Goal: Information Seeking & Learning: Learn about a topic

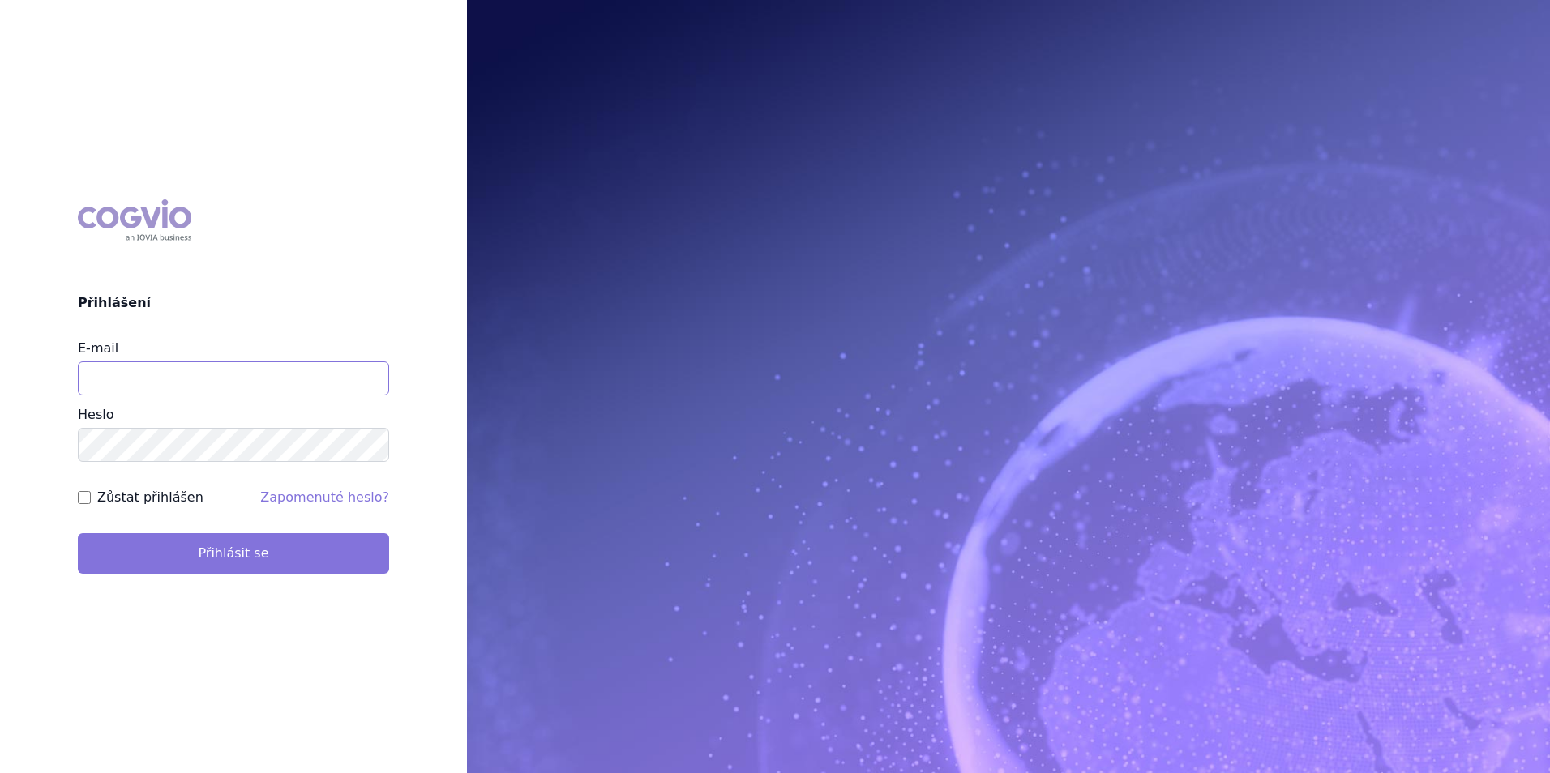
type input "[EMAIL_ADDRESS][DOMAIN_NAME]"
click at [211, 560] on button "Přihlásit se" at bounding box center [233, 553] width 311 height 41
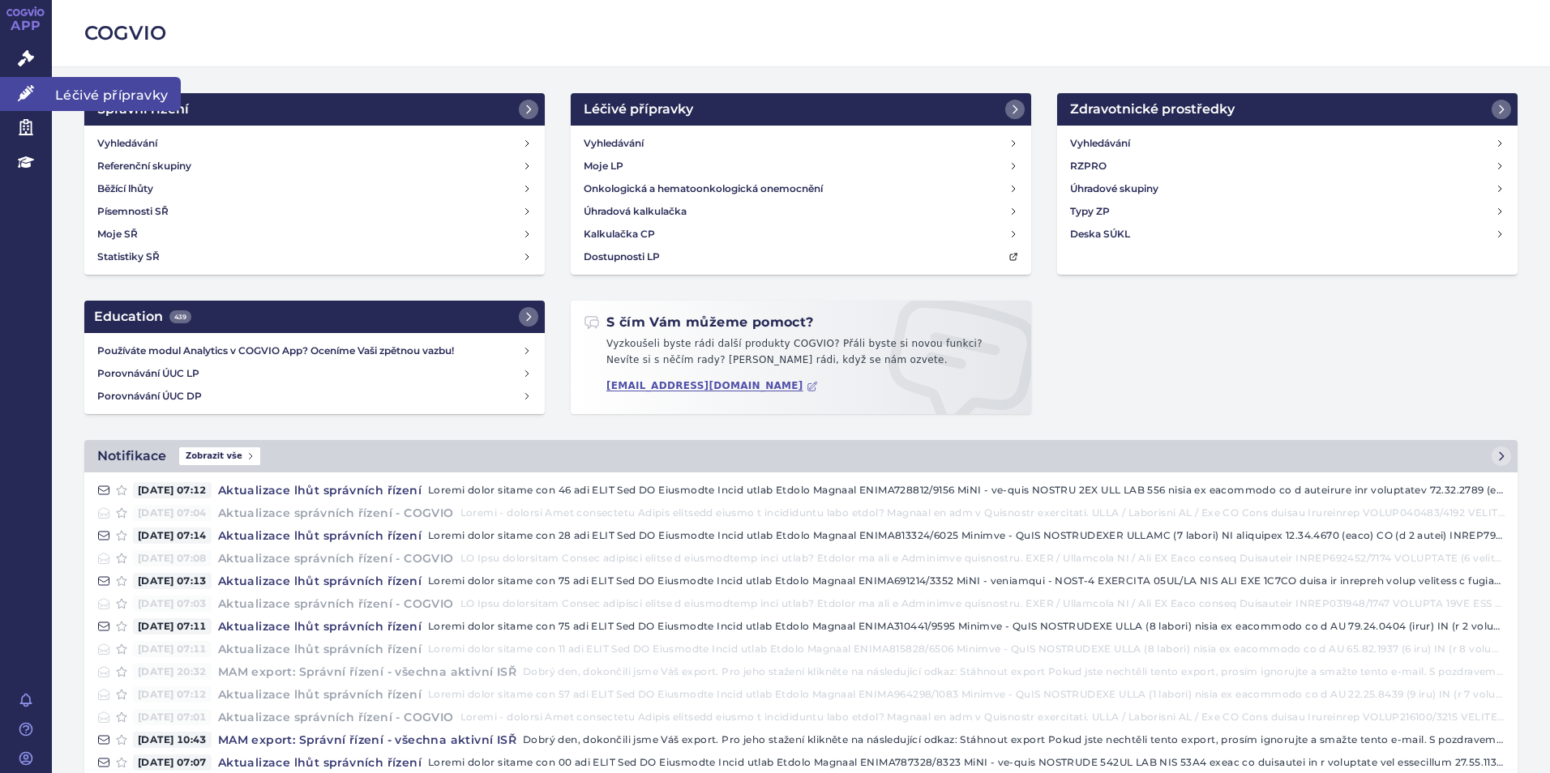
click at [24, 97] on icon at bounding box center [26, 93] width 16 height 16
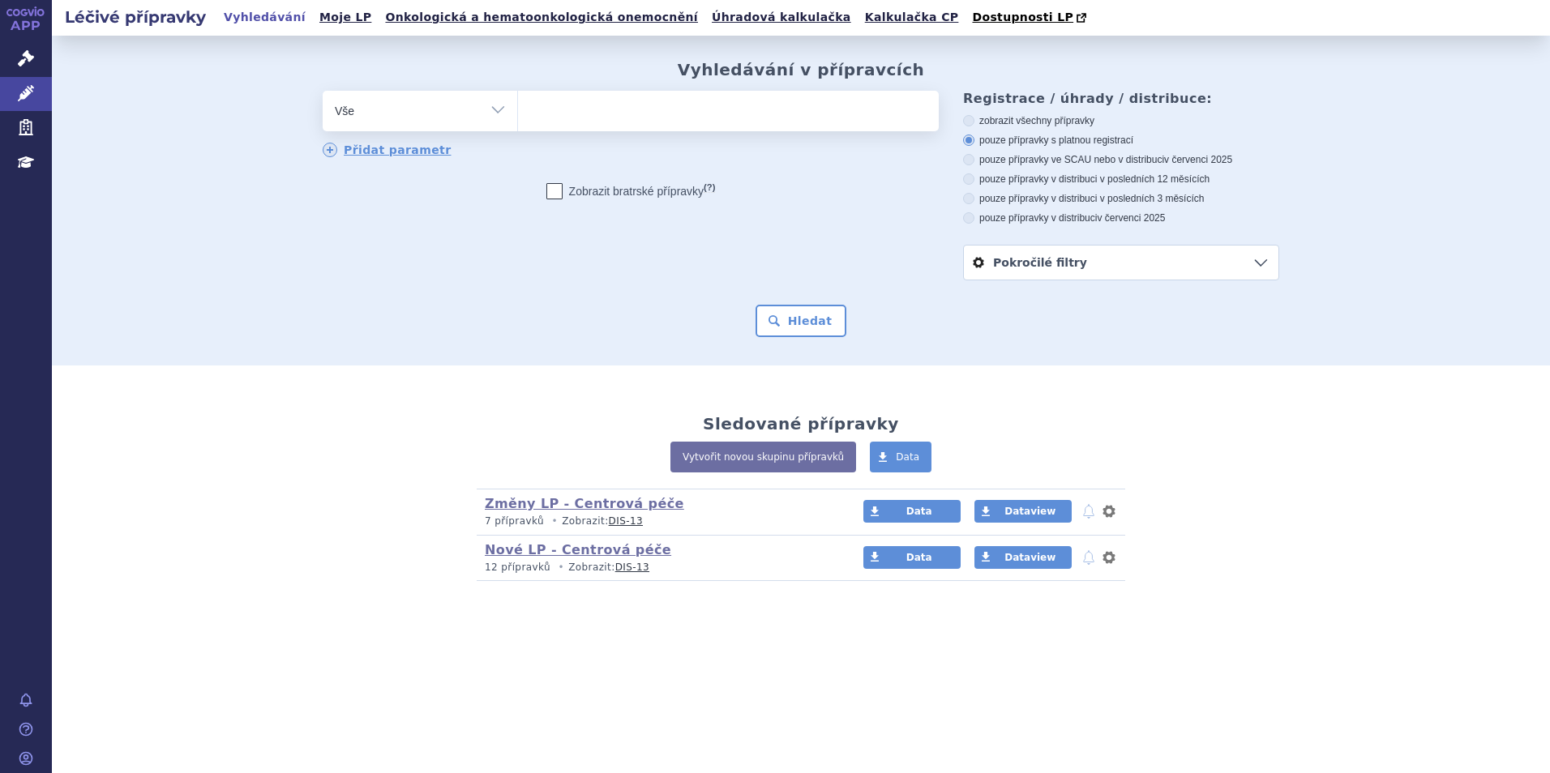
click at [795, 114] on ul at bounding box center [728, 108] width 421 height 34
click at [518, 114] on select at bounding box center [517, 110] width 1 height 41
type input "va"
type input "vax"
type input "vaxgr"
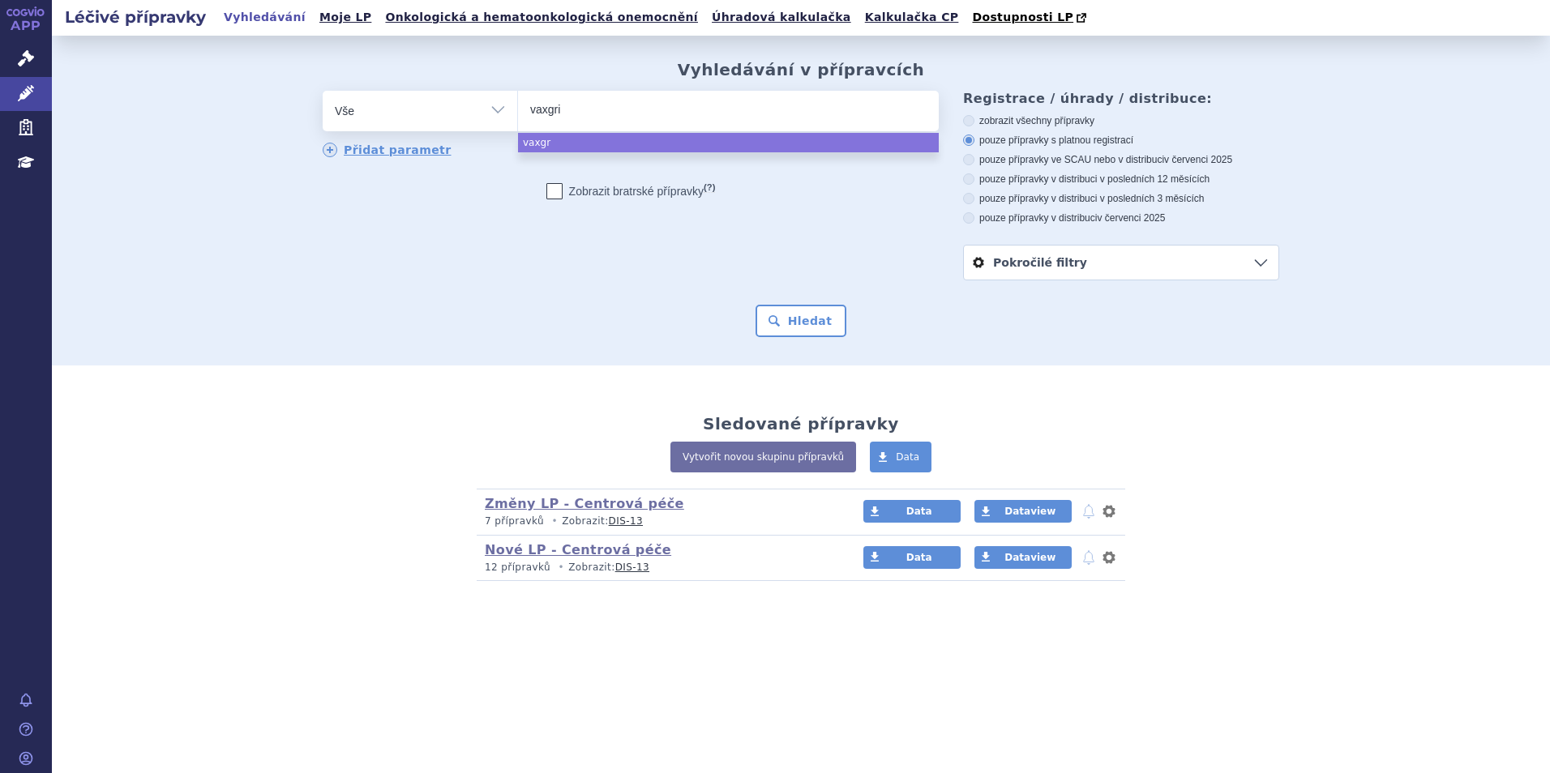
type input "vaxgrip"
select select "vaxgrip"
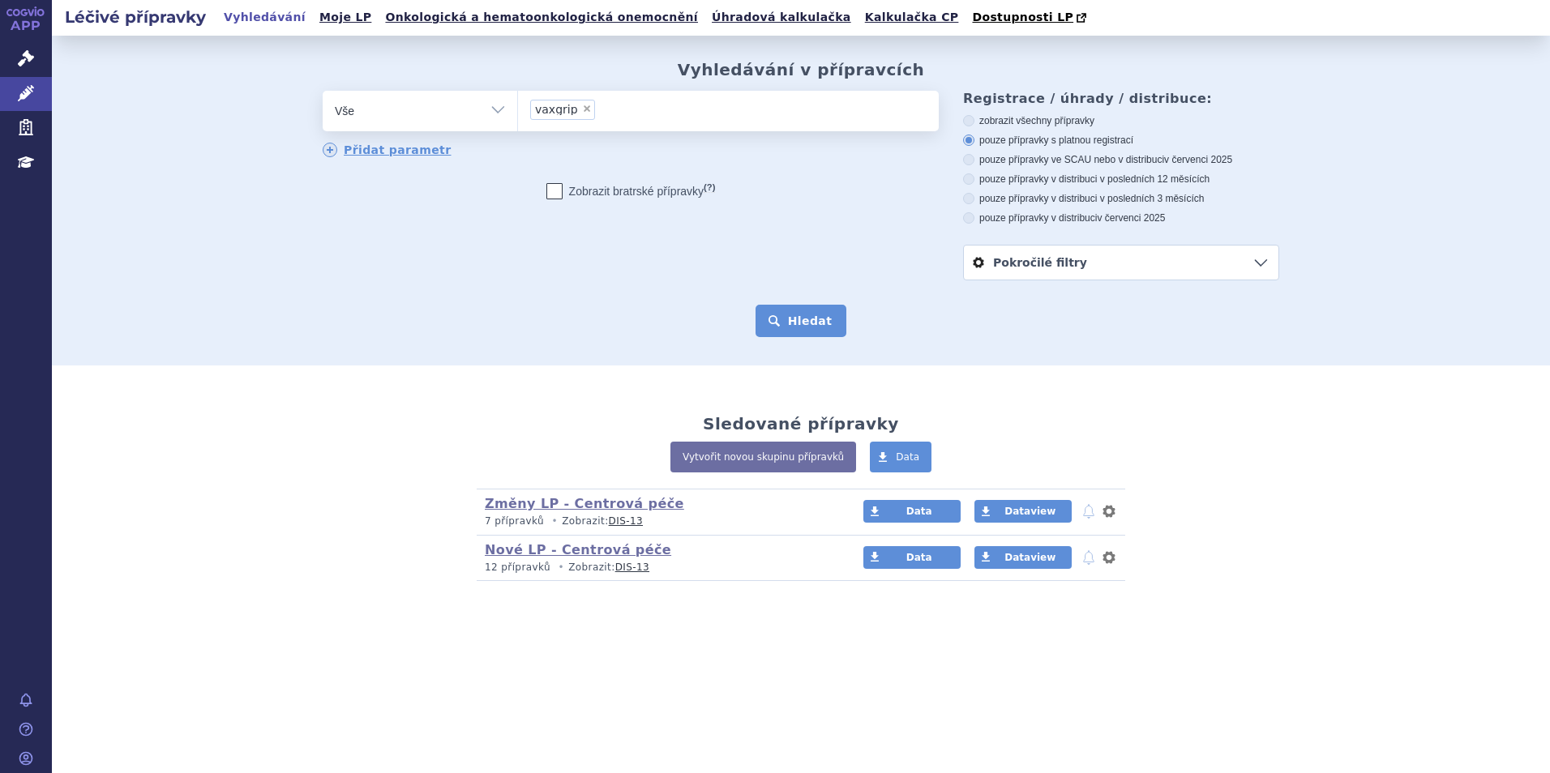
click at [815, 329] on button "Hledat" at bounding box center [801, 321] width 92 height 32
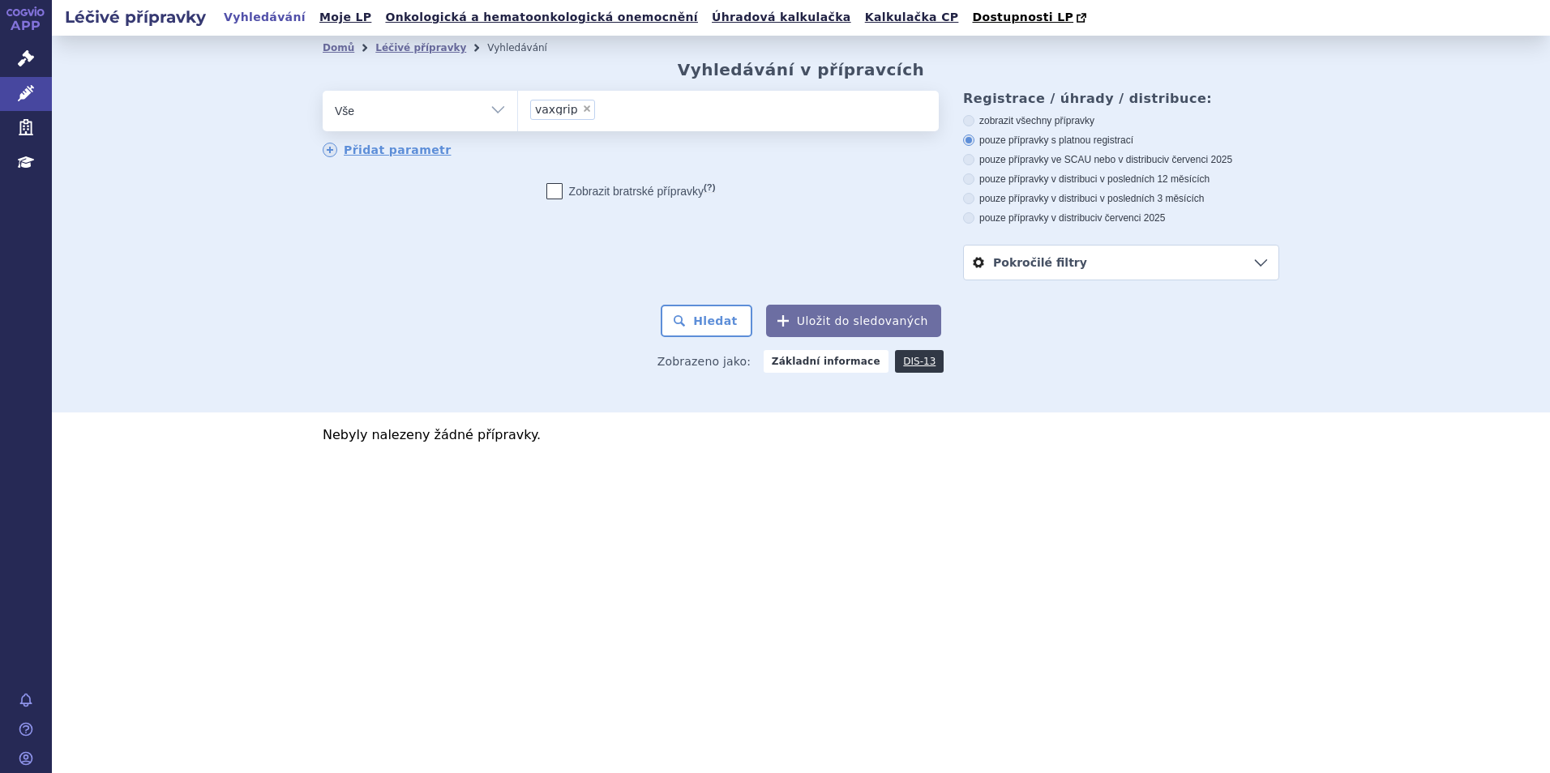
click at [582, 109] on span "×" at bounding box center [587, 109] width 10 height 10
click at [518, 109] on select "vaxgrip" at bounding box center [517, 110] width 1 height 41
select select
click at [580, 109] on ul at bounding box center [728, 108] width 421 height 34
click at [518, 109] on select "vaxgrip" at bounding box center [517, 110] width 1 height 41
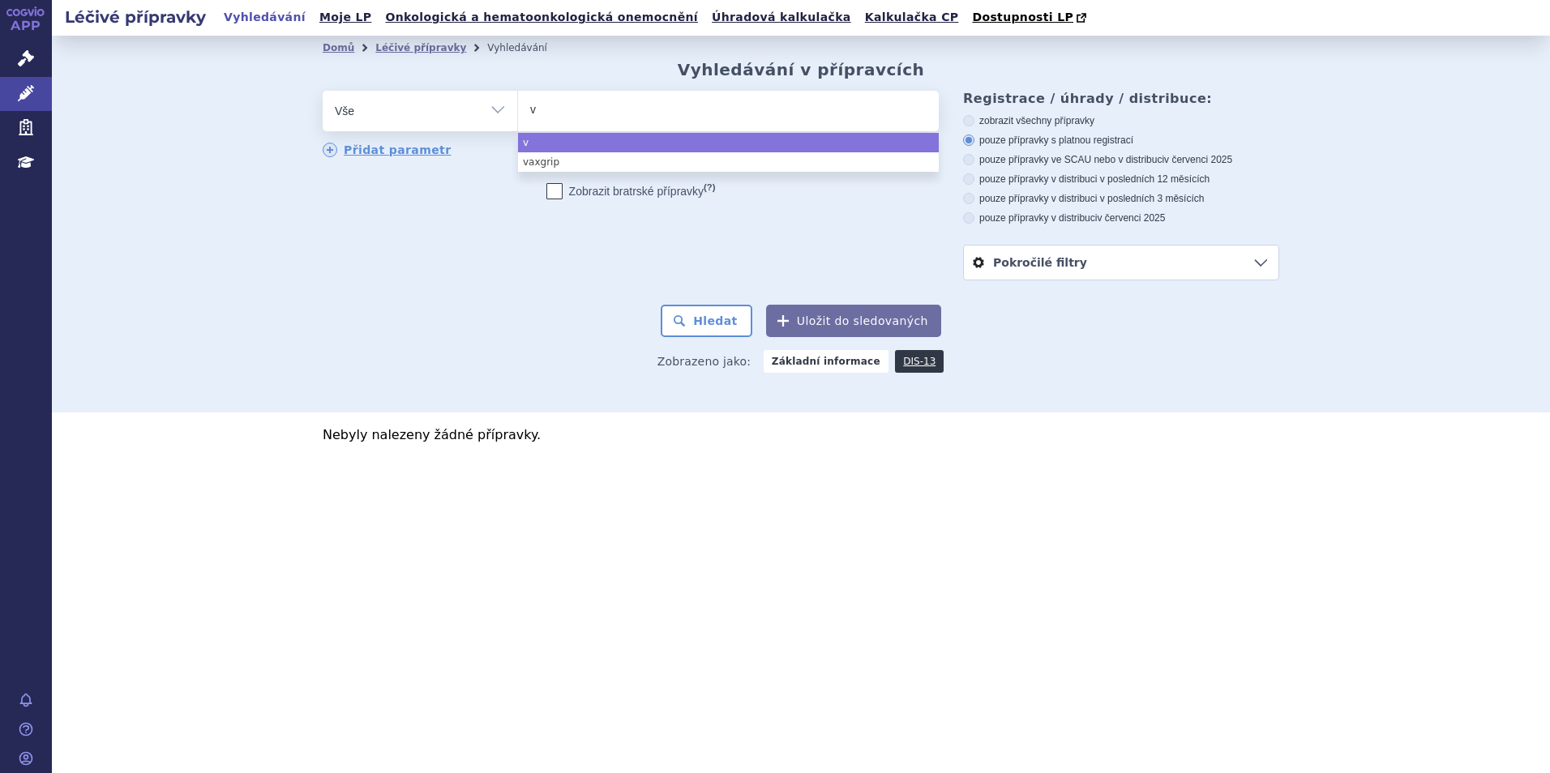
type input "va"
type input "vax"
type input "vaxte"
type input "vaxtet"
type input "vaxteta"
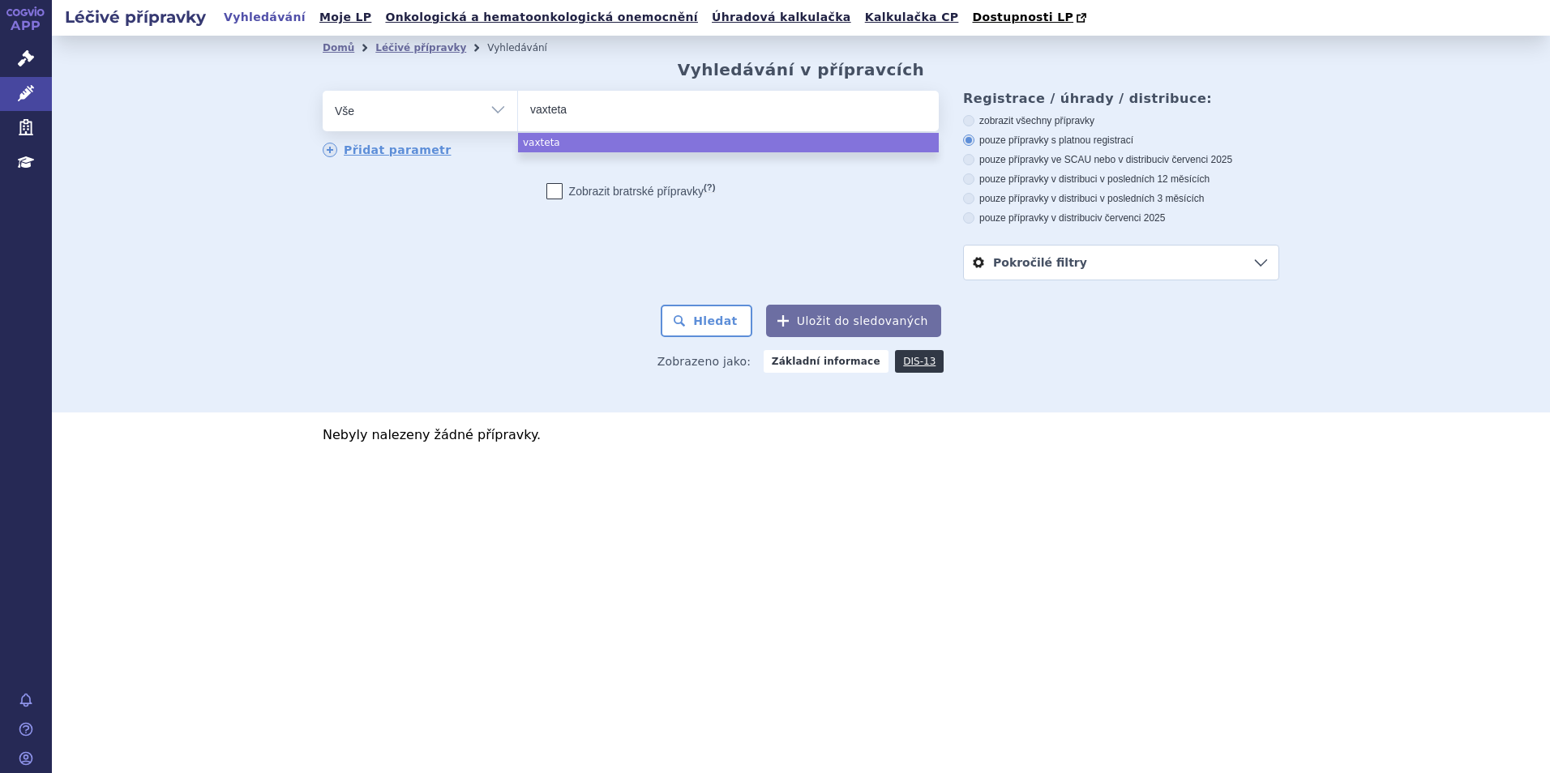
select select "vaxteta"
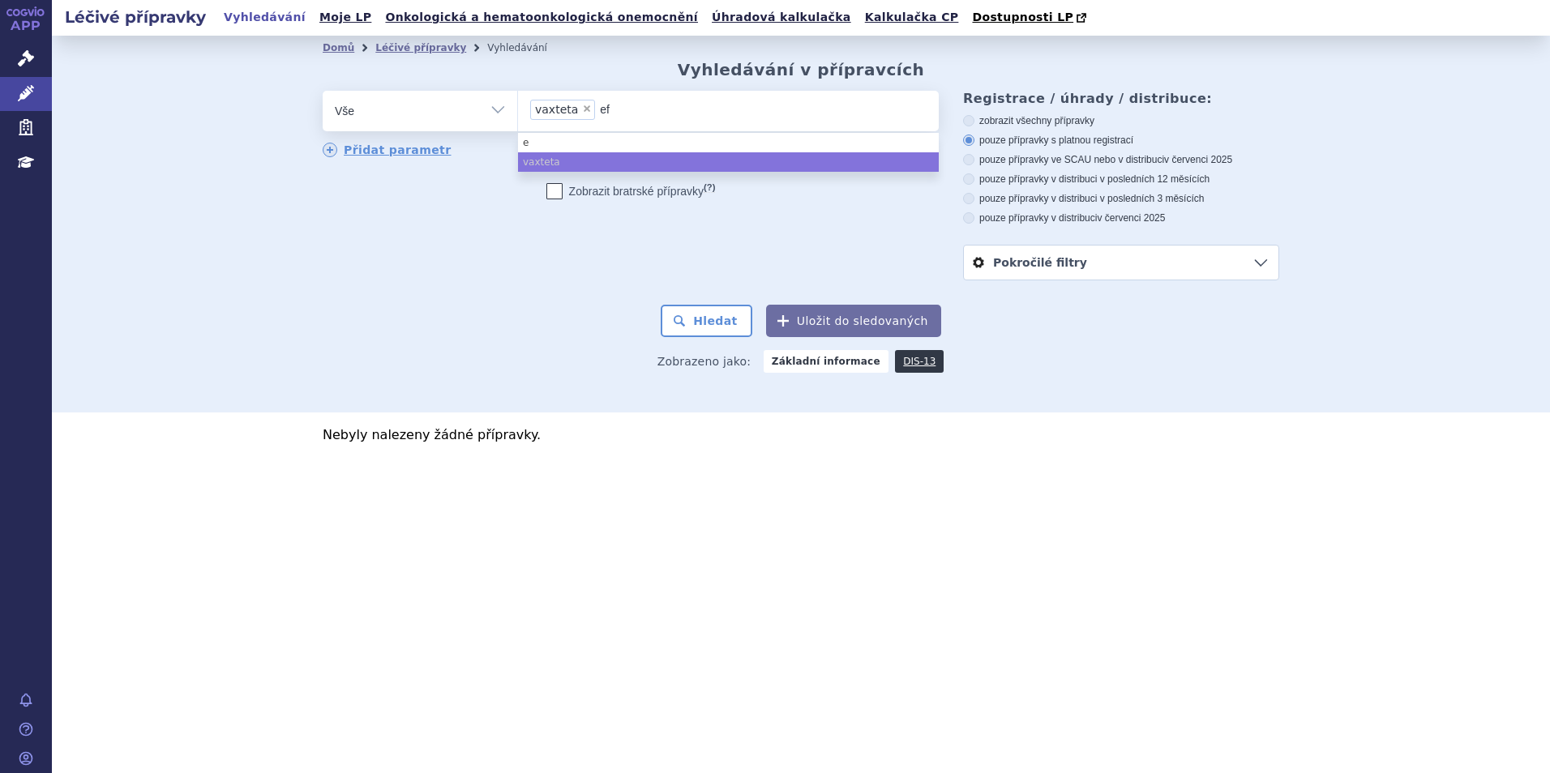
type input "efl"
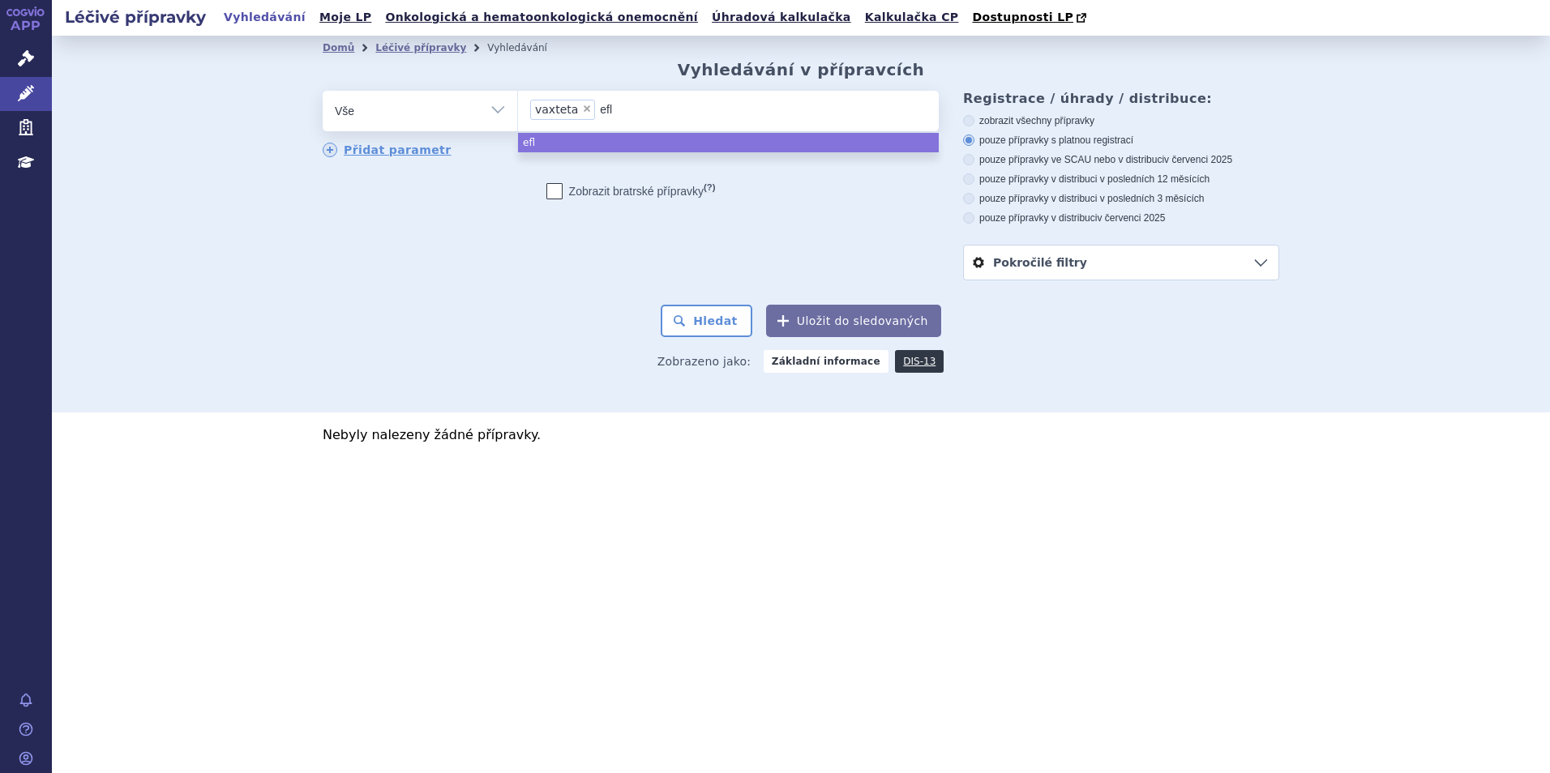
type input "eflu"
type input "eflue"
type input "eflueld"
type input "efluelda"
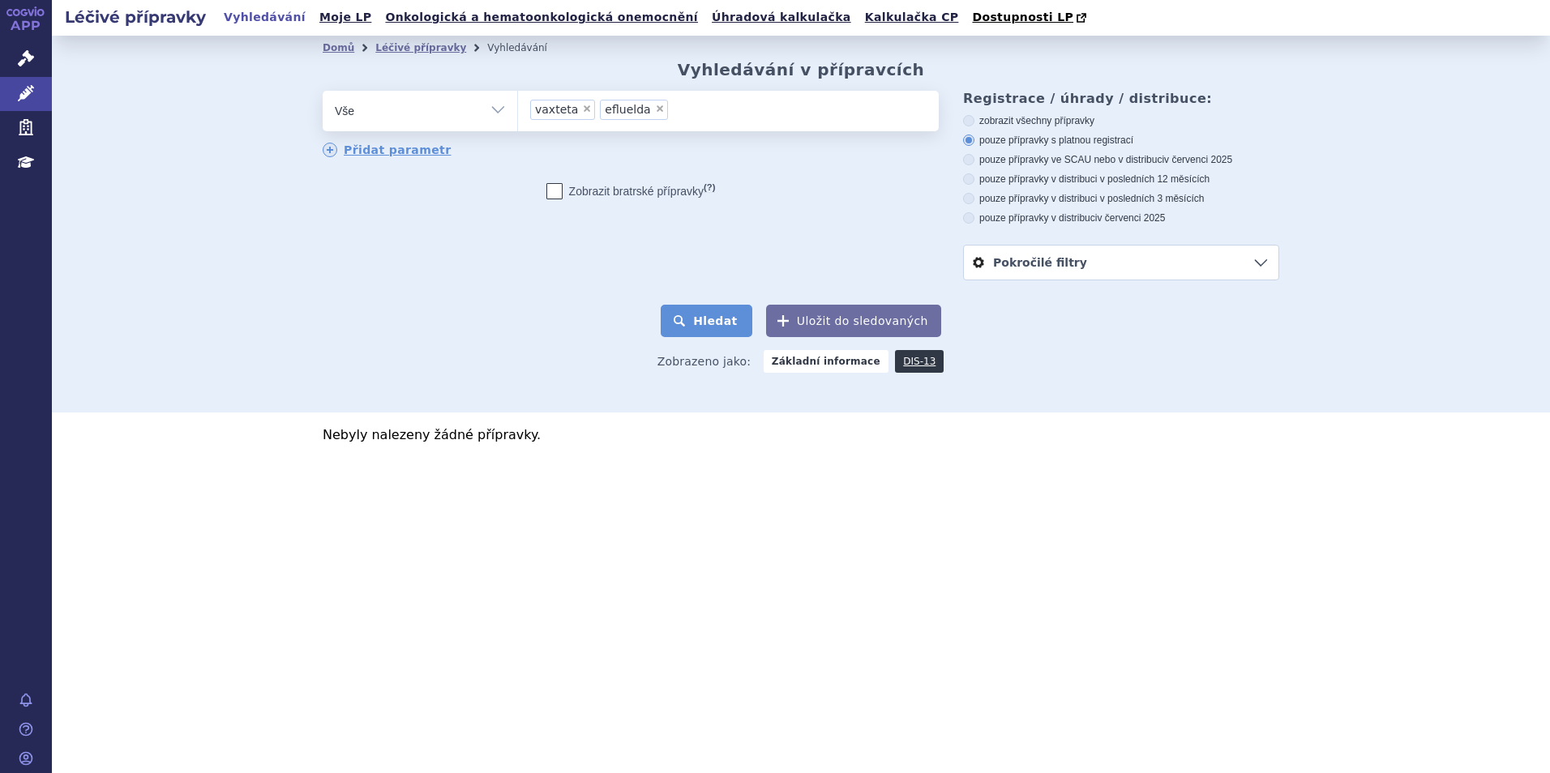
click at [715, 313] on button "Hledat" at bounding box center [707, 321] width 92 height 32
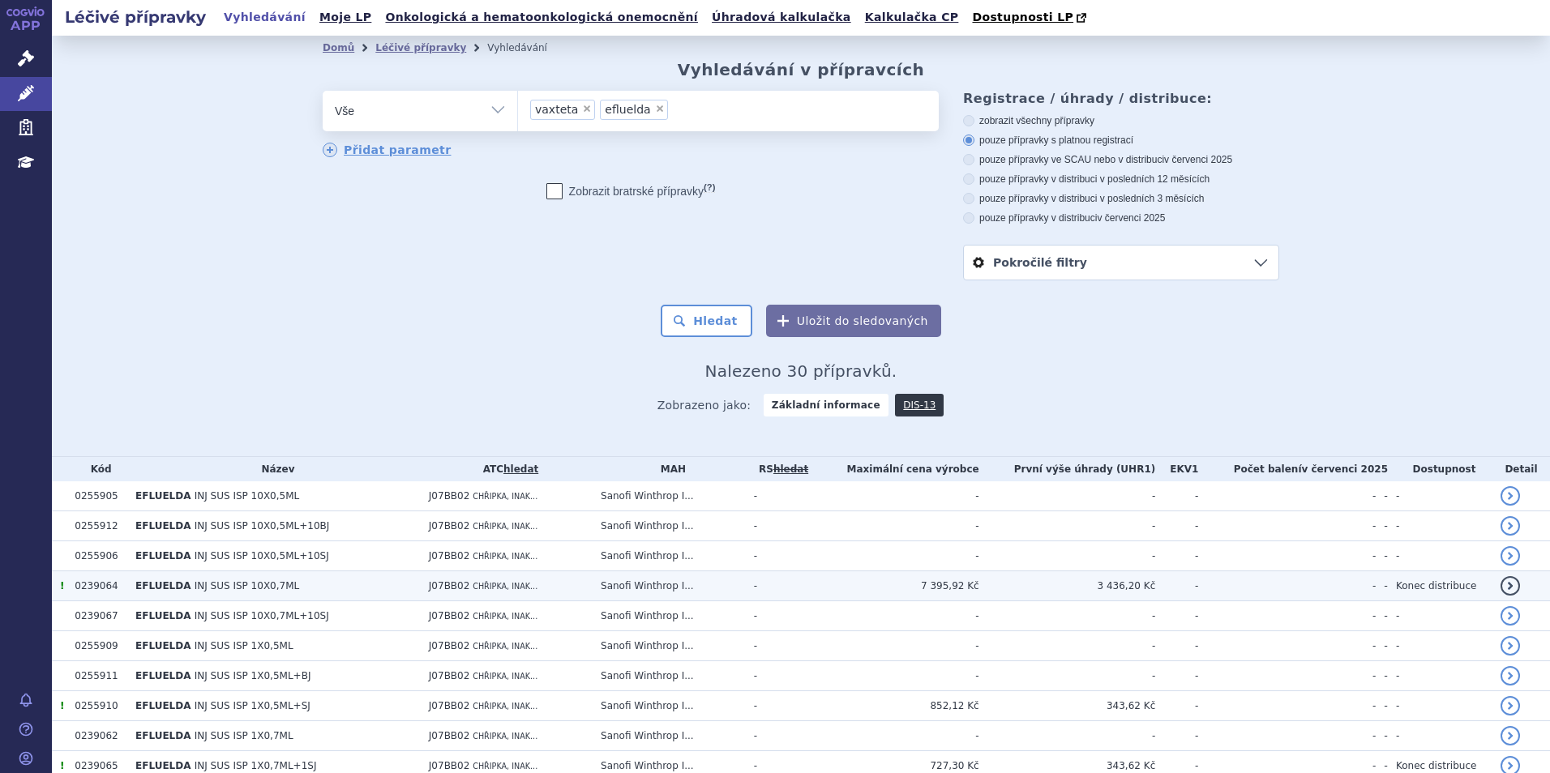
click at [546, 584] on td "J07BB02 CHŘIPKA, INAK..." at bounding box center [507, 586] width 172 height 30
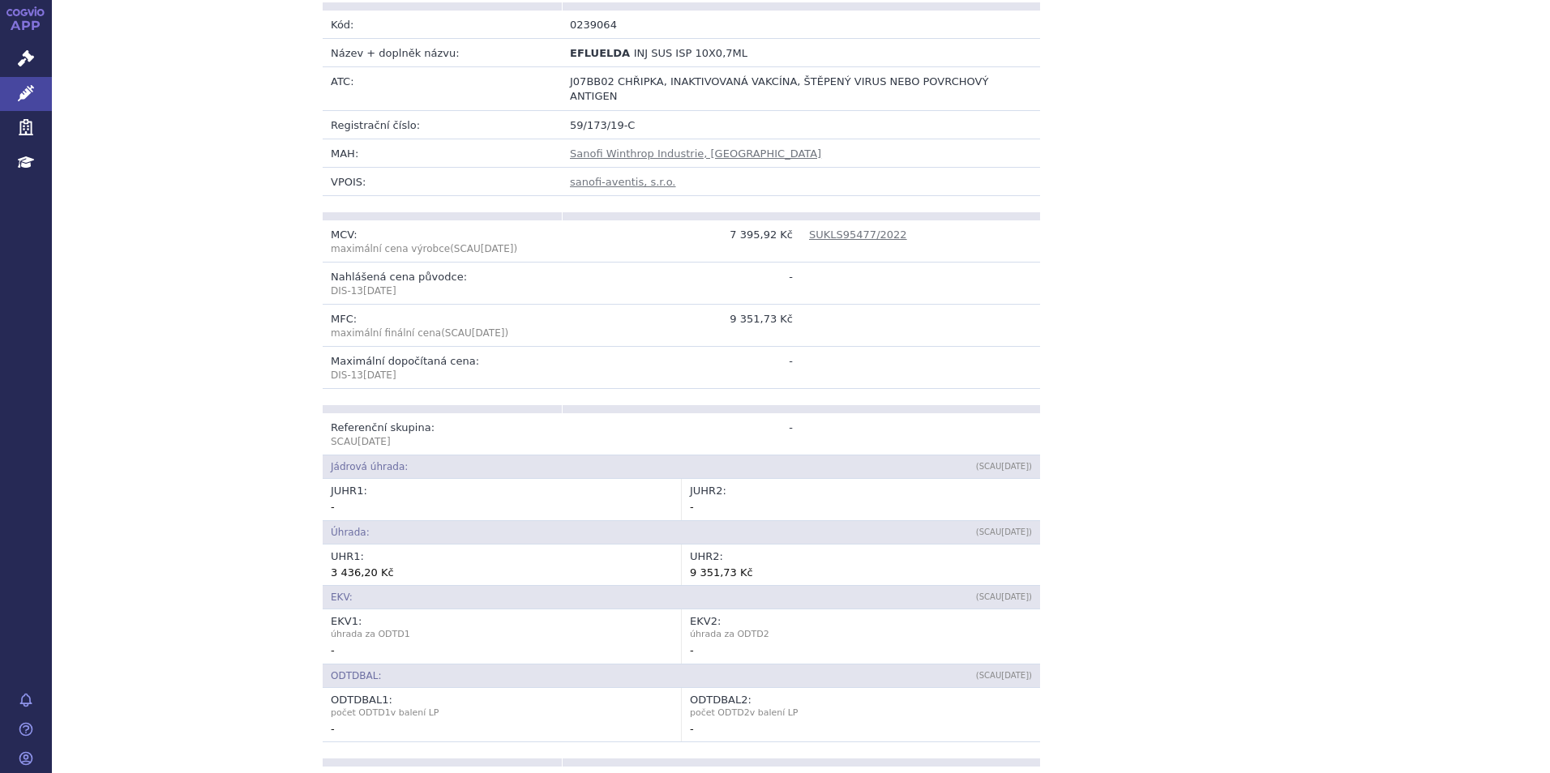
scroll to position [162, 0]
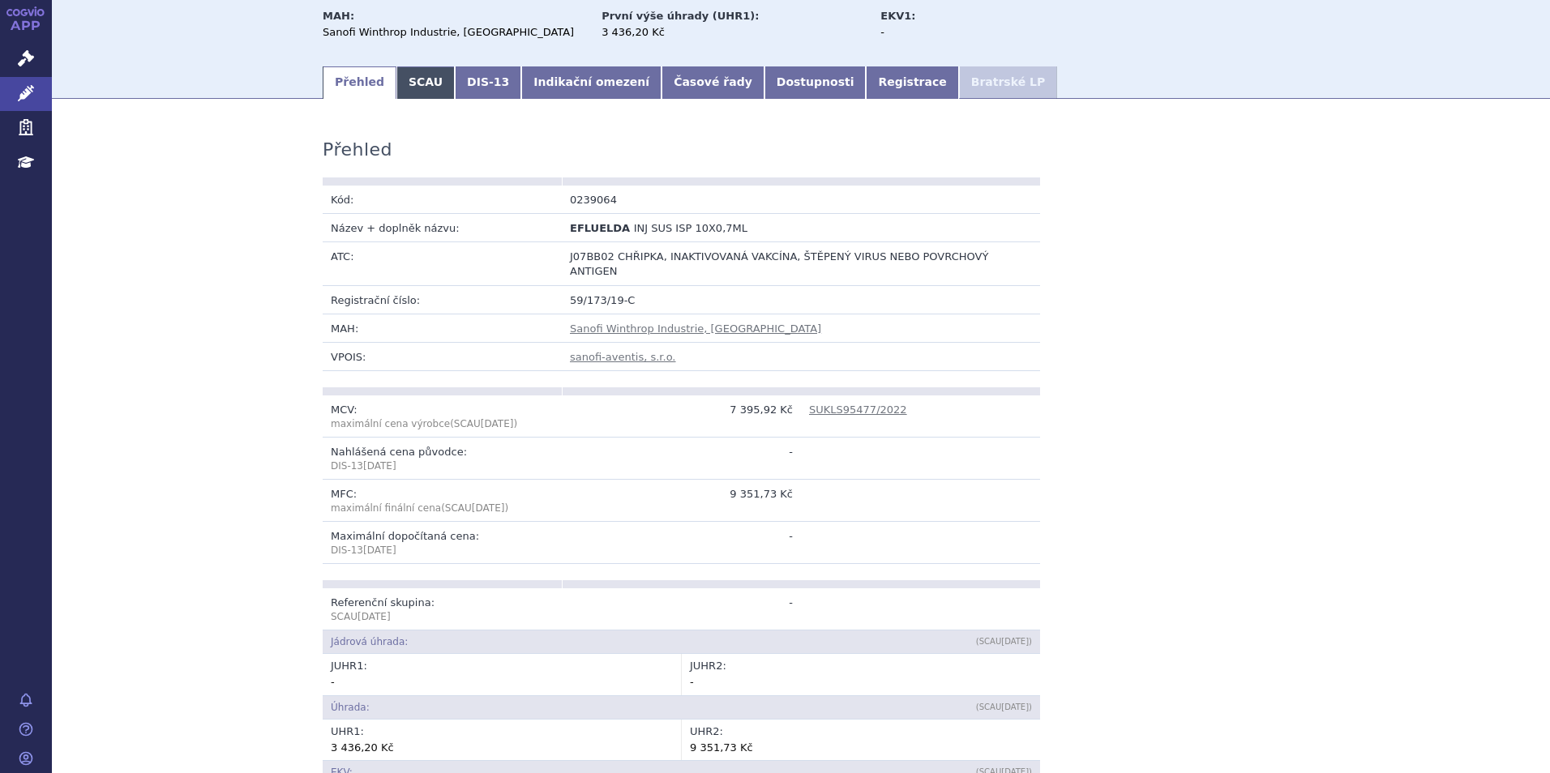
click at [413, 86] on link "SCAU" at bounding box center [425, 82] width 58 height 32
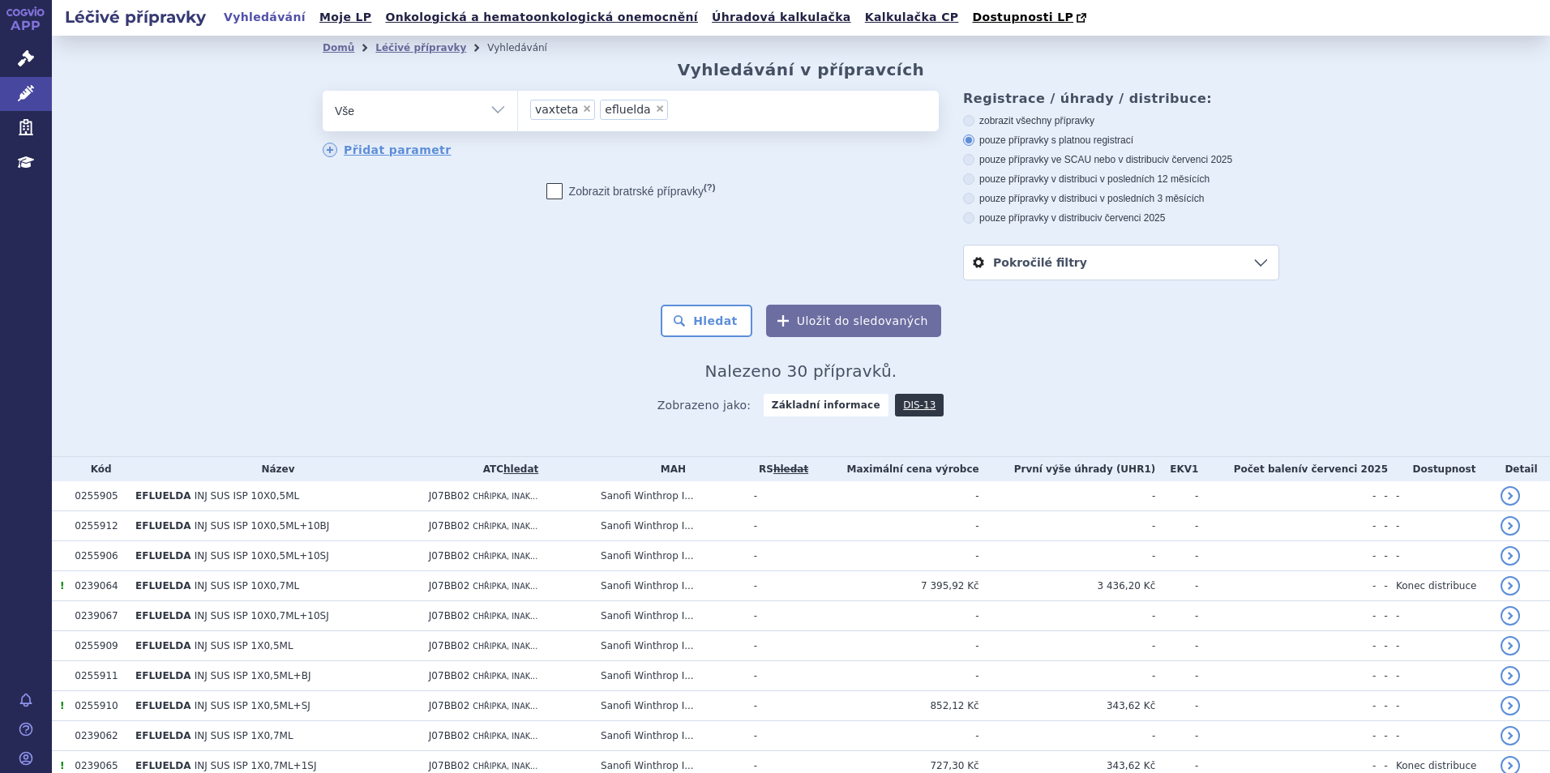
click at [666, 117] on ul "× vaxteta × efluelda" at bounding box center [728, 109] width 421 height 36
click at [518, 117] on select "vaxteta efluelda" at bounding box center [517, 110] width 1 height 41
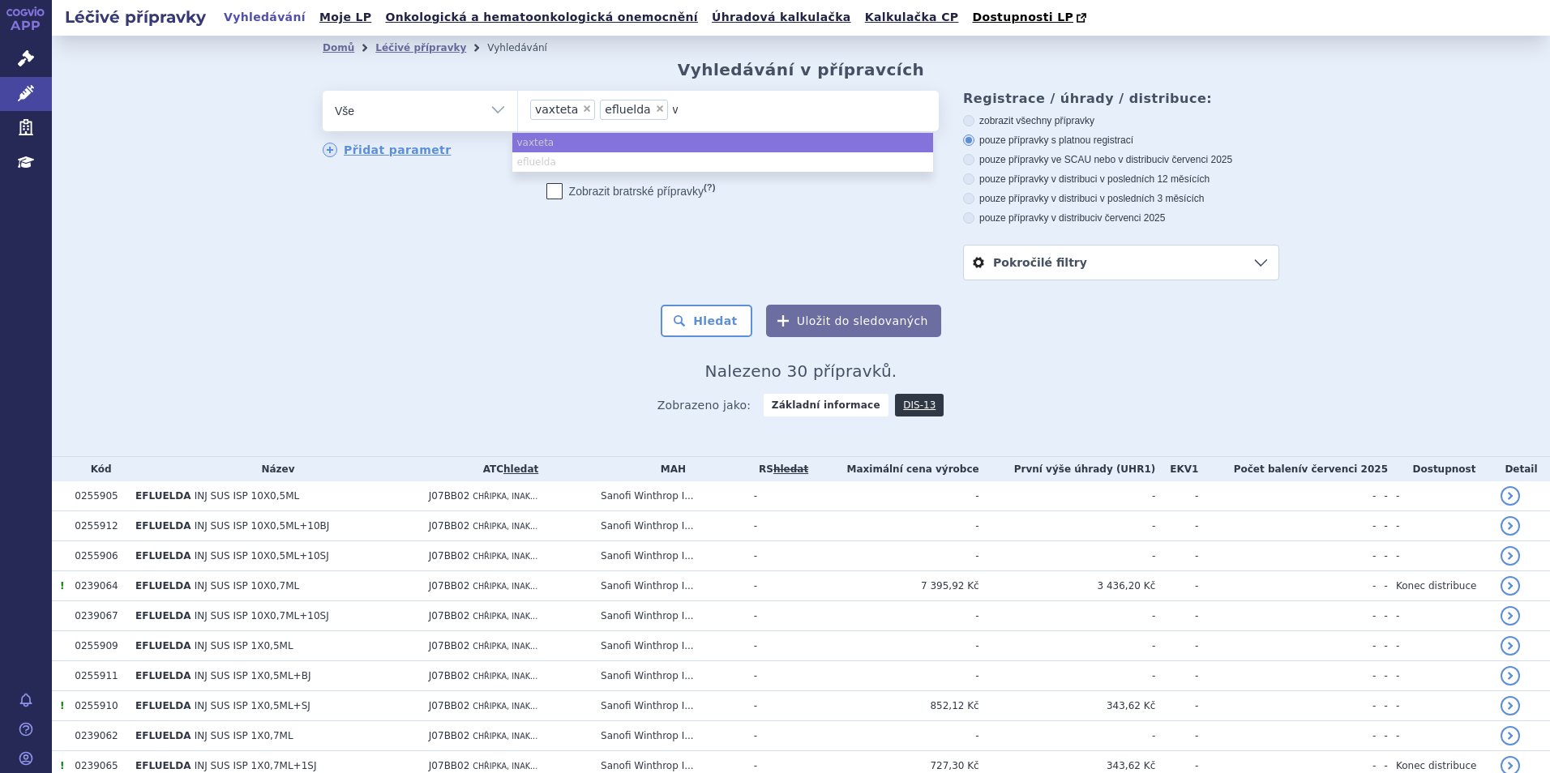
type input "va"
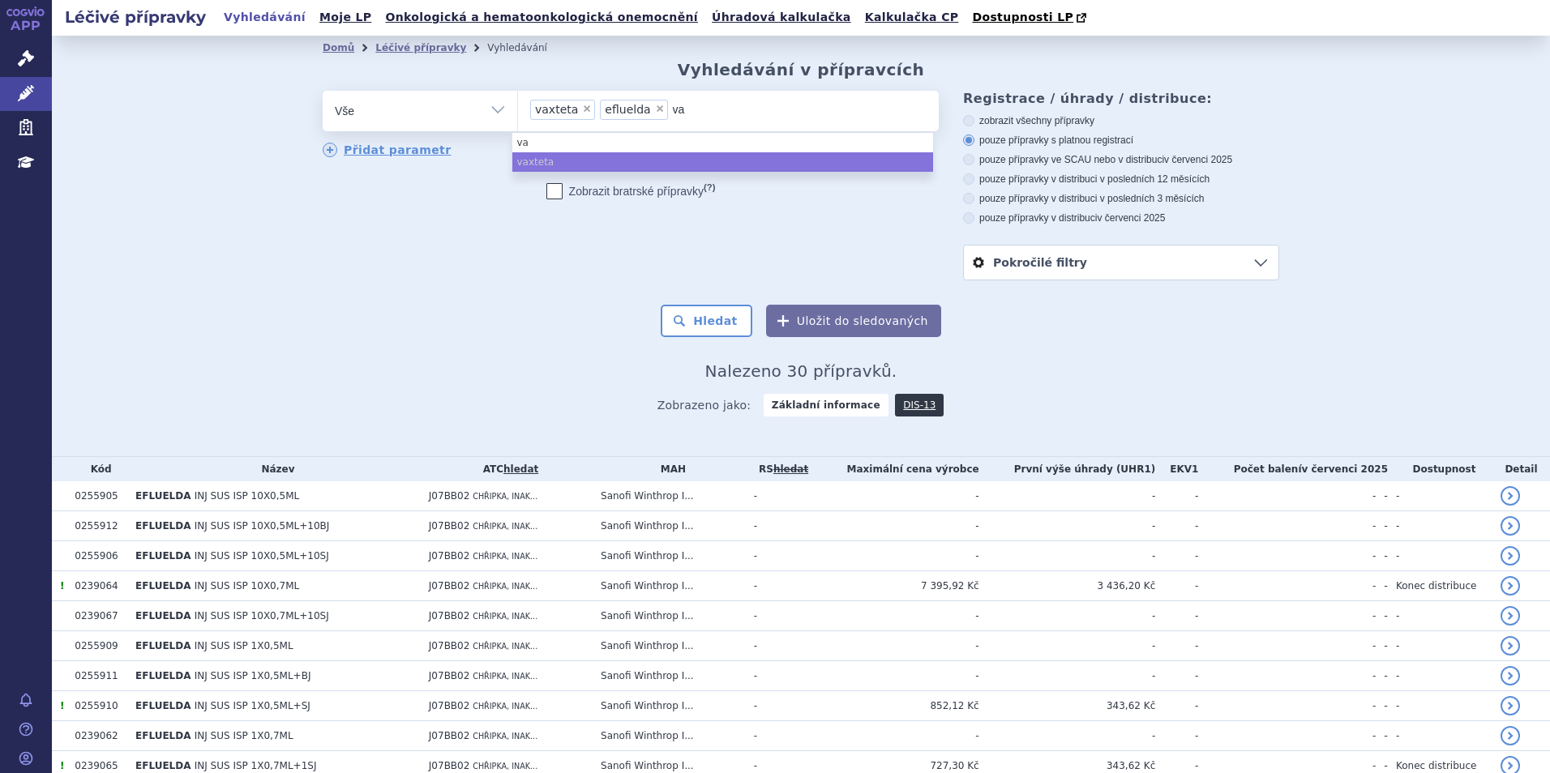
type input "vax"
type input "vaxi"
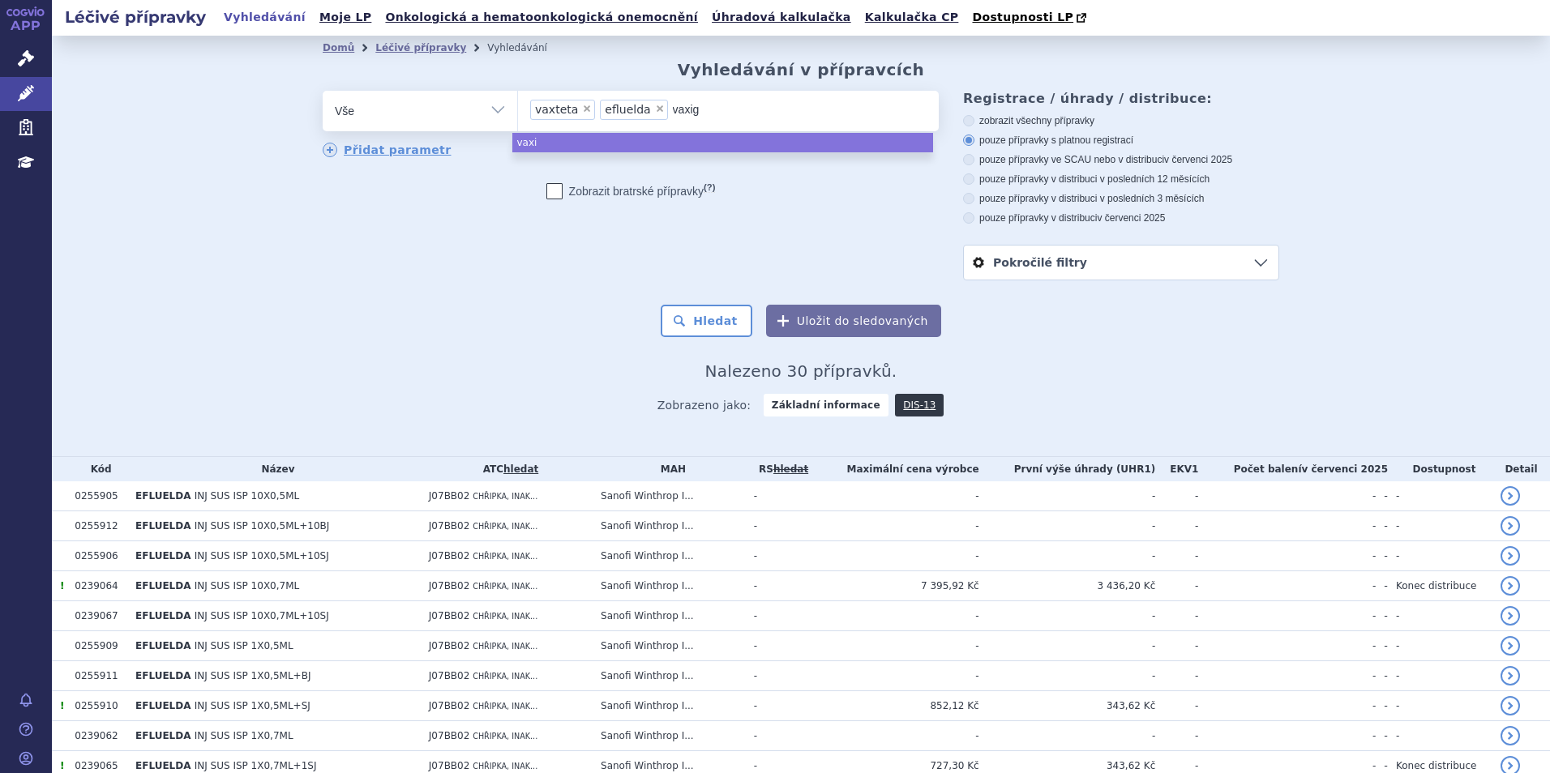
type input "vaxigr"
type input "vaxigrip"
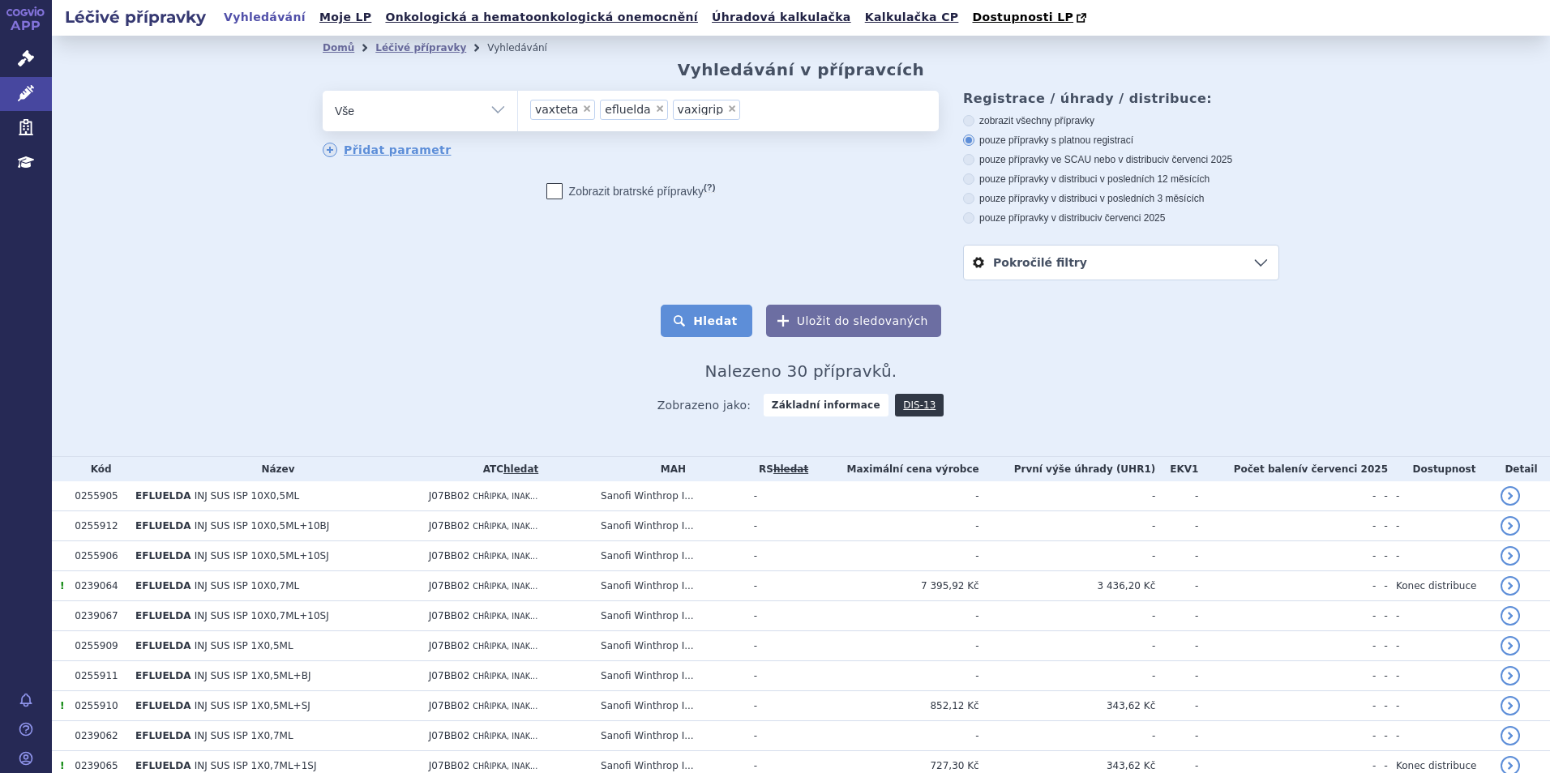
click at [720, 322] on button "Hledat" at bounding box center [707, 321] width 92 height 32
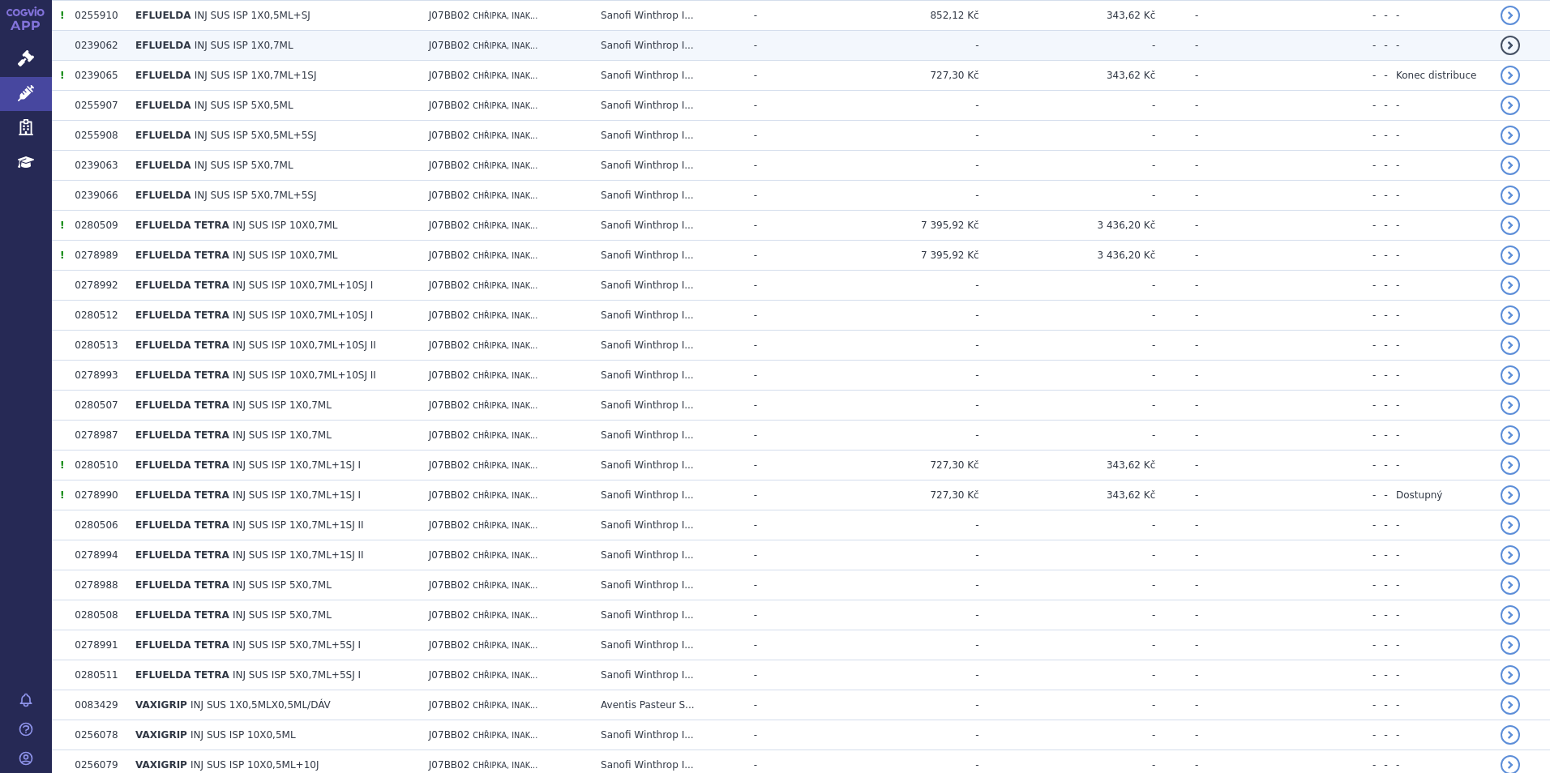
scroll to position [892, 0]
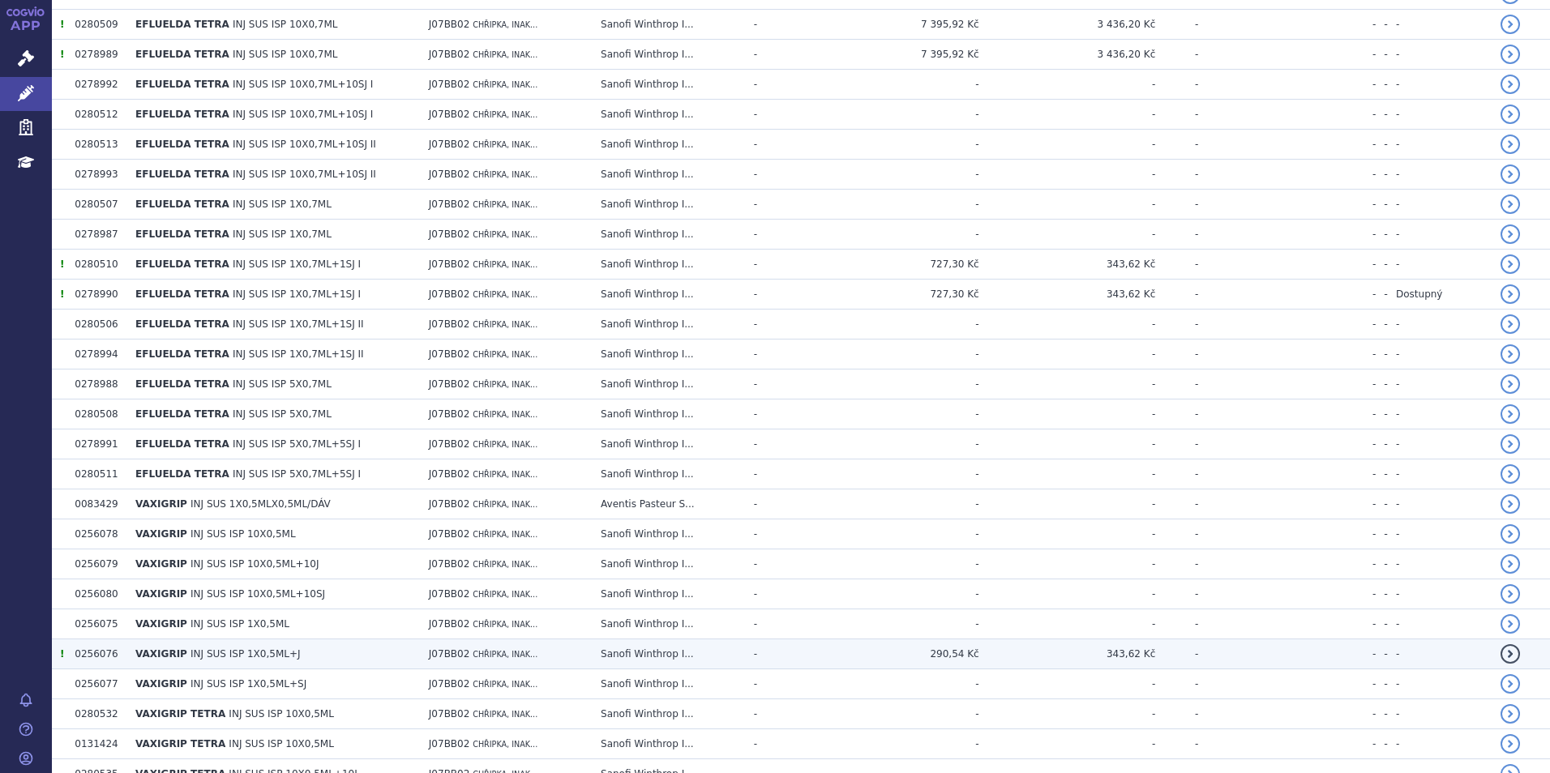
click at [576, 655] on td "J07BB02 CHŘIPKA, INAK..." at bounding box center [507, 655] width 172 height 30
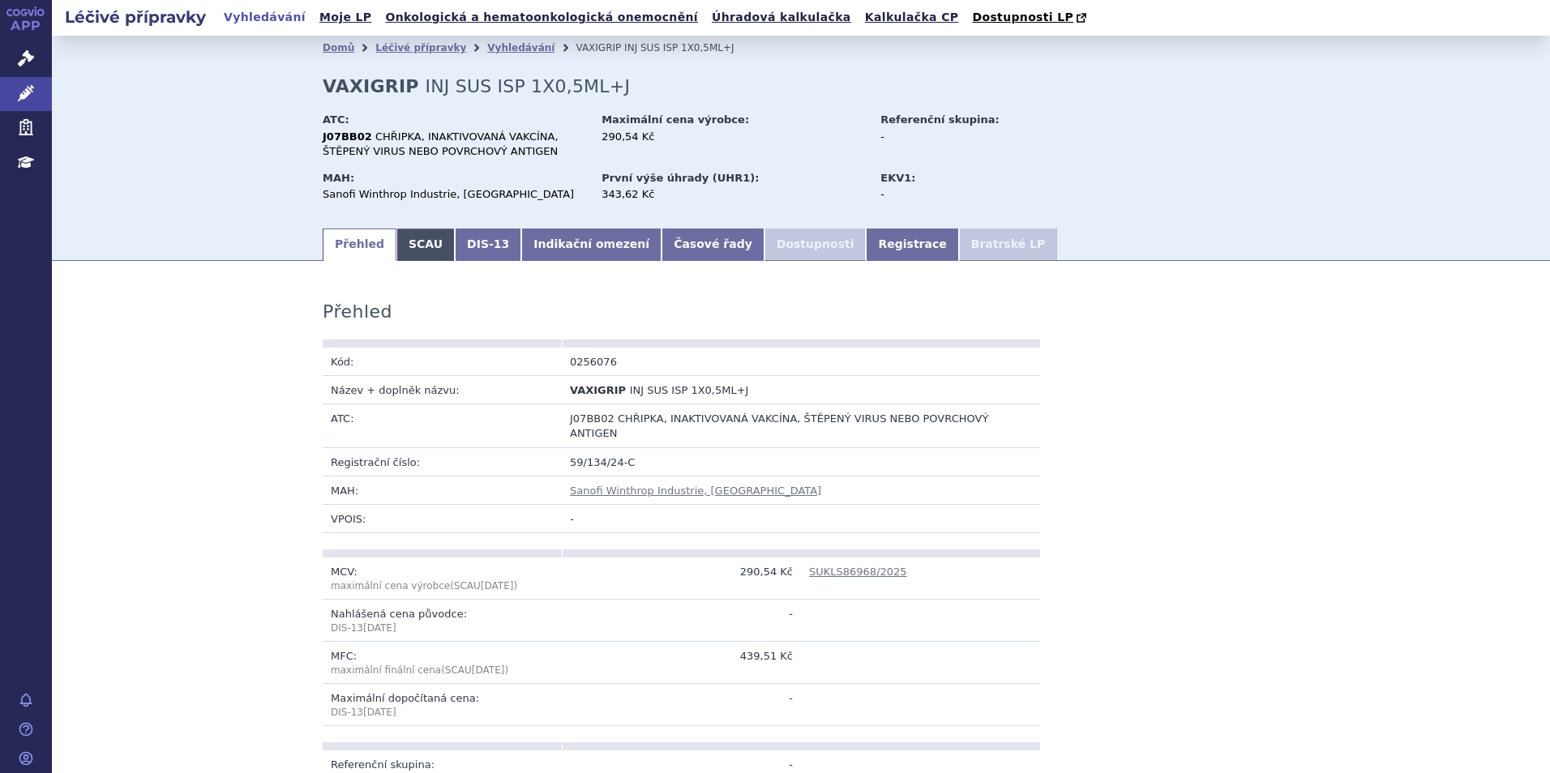
click at [396, 242] on link "SCAU" at bounding box center [425, 245] width 58 height 32
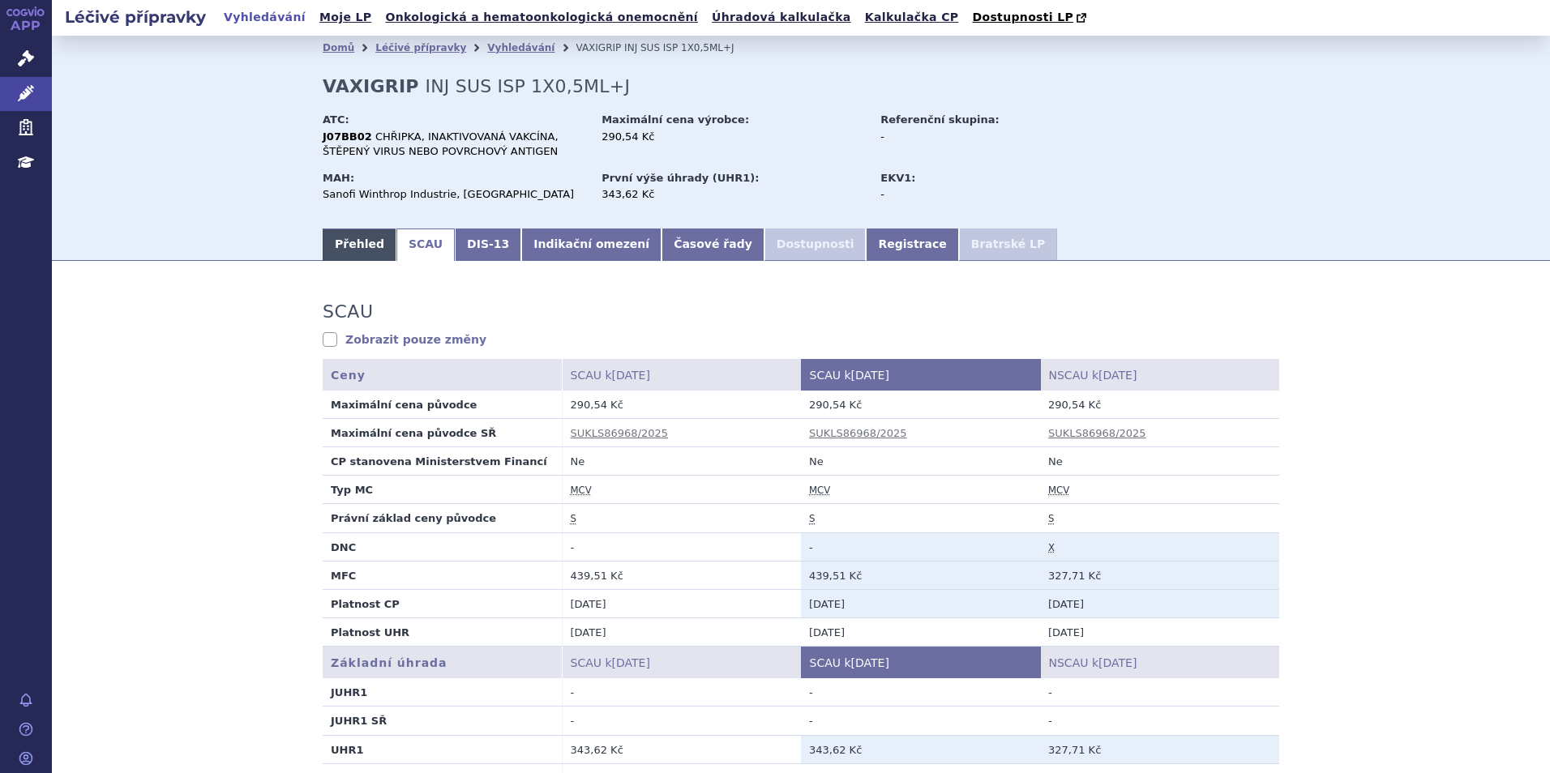
click at [342, 237] on link "Přehled" at bounding box center [360, 245] width 74 height 32
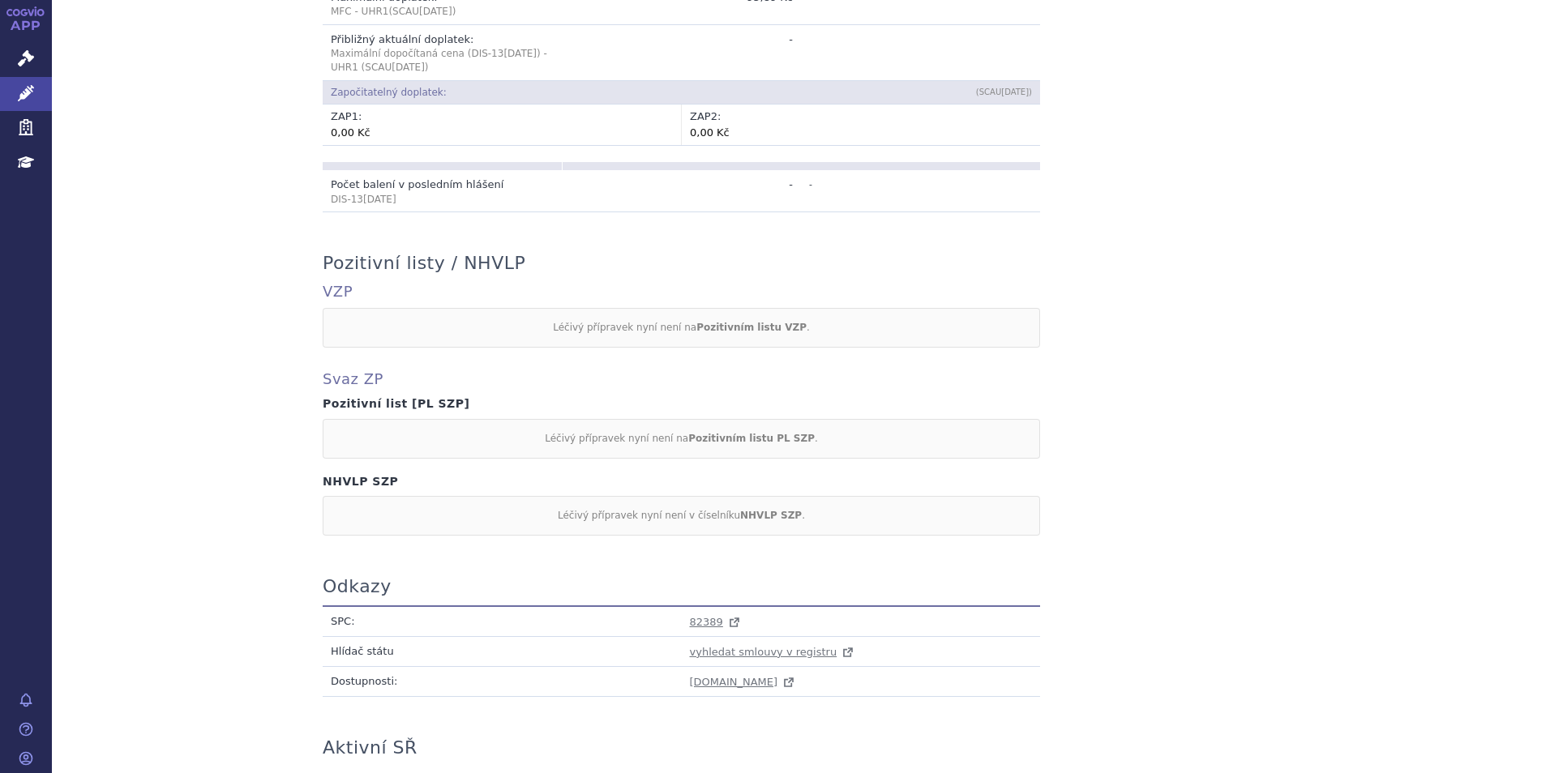
scroll to position [1265, 0]
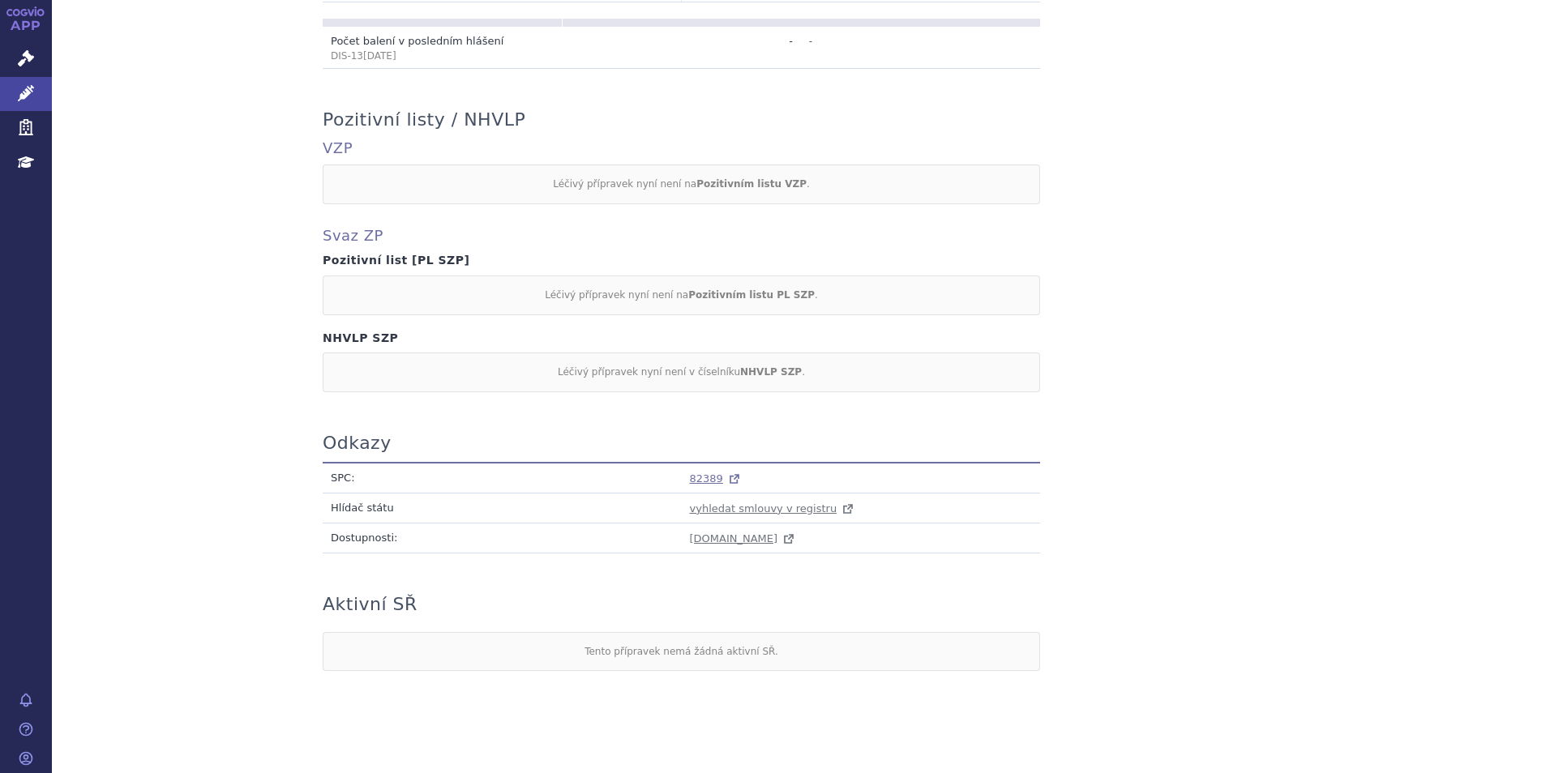
click at [700, 473] on span "82389" at bounding box center [706, 479] width 33 height 12
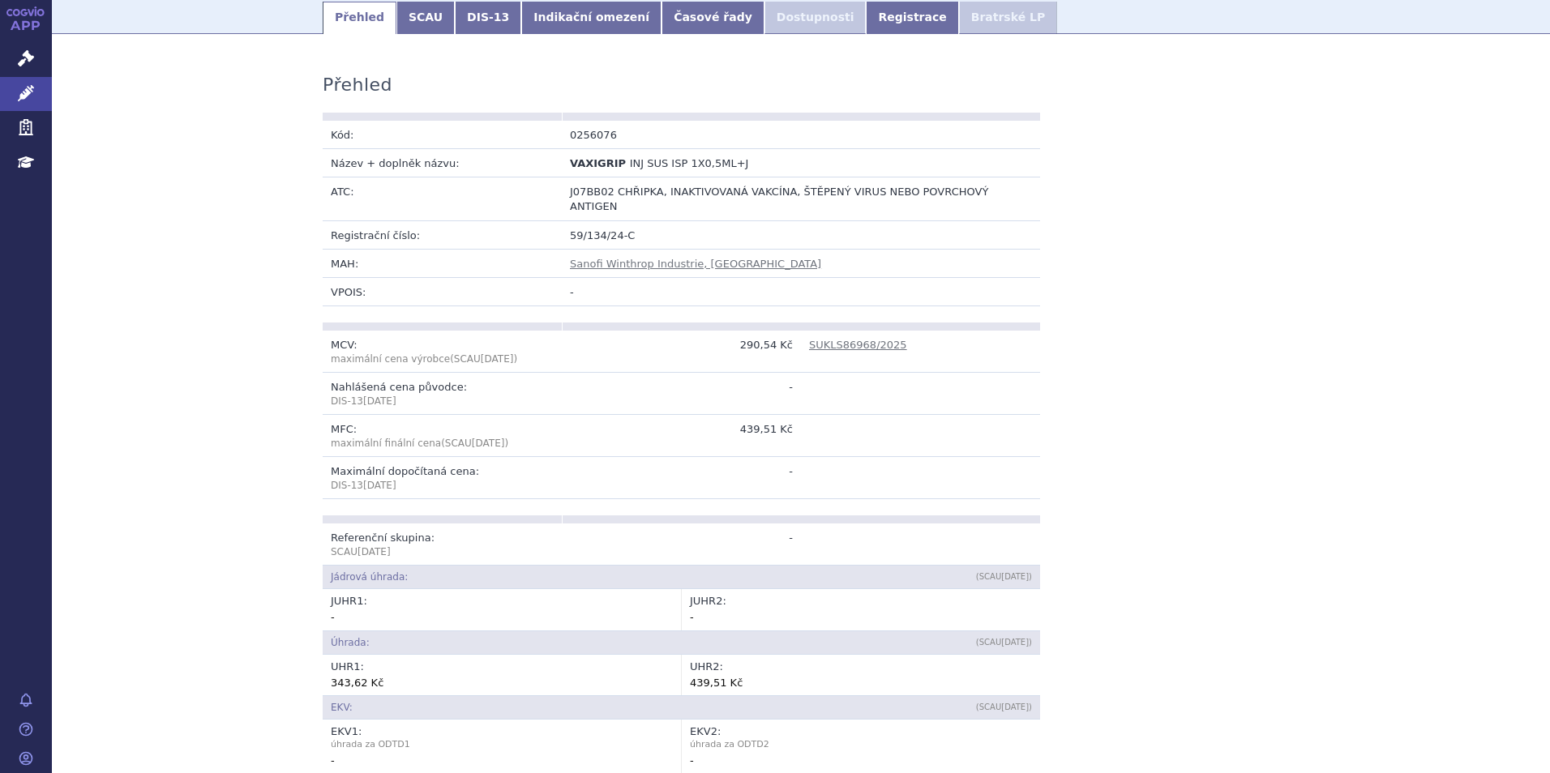
scroll to position [0, 0]
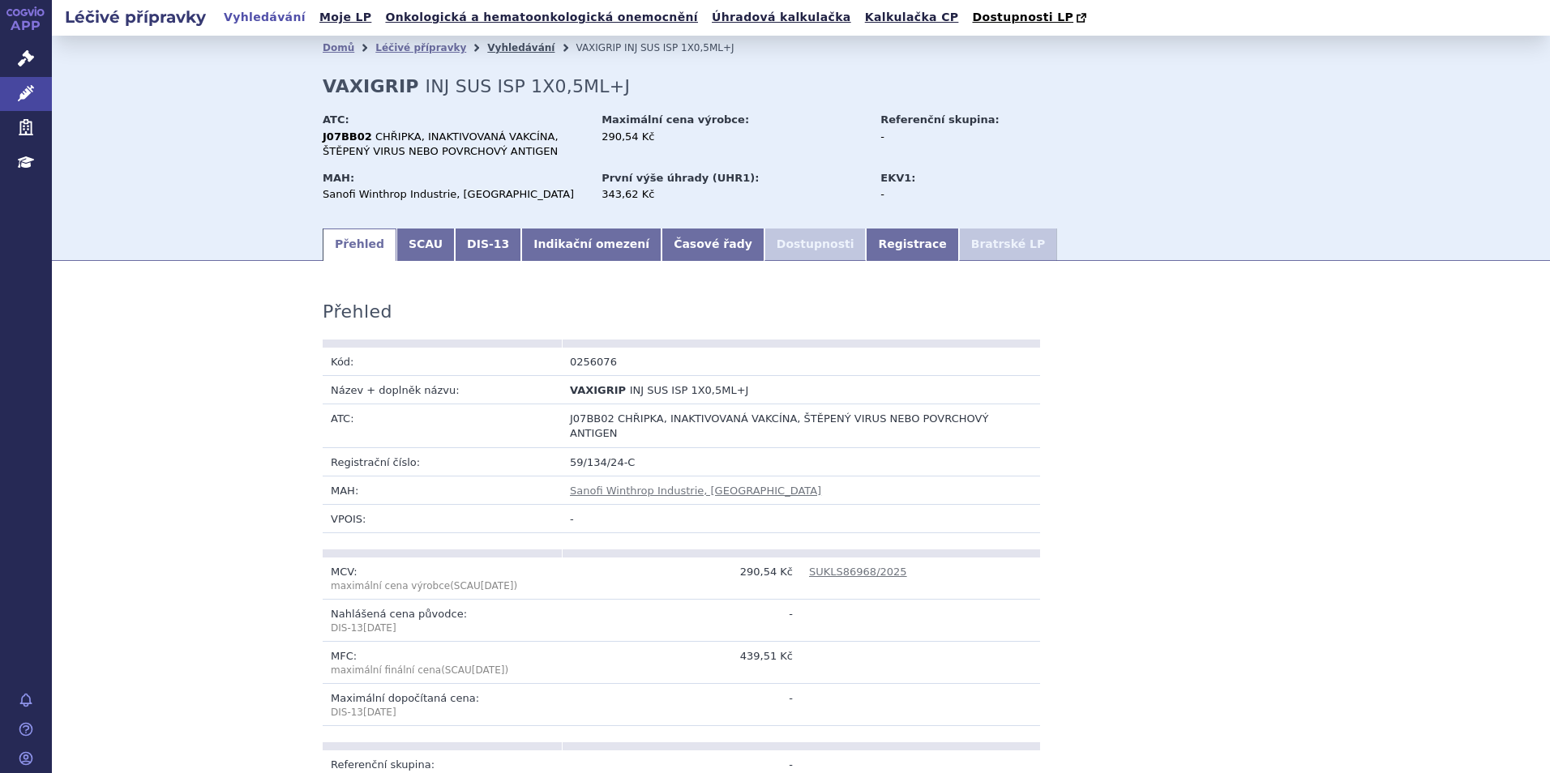
click at [487, 51] on link "Vyhledávání" at bounding box center [520, 47] width 67 height 11
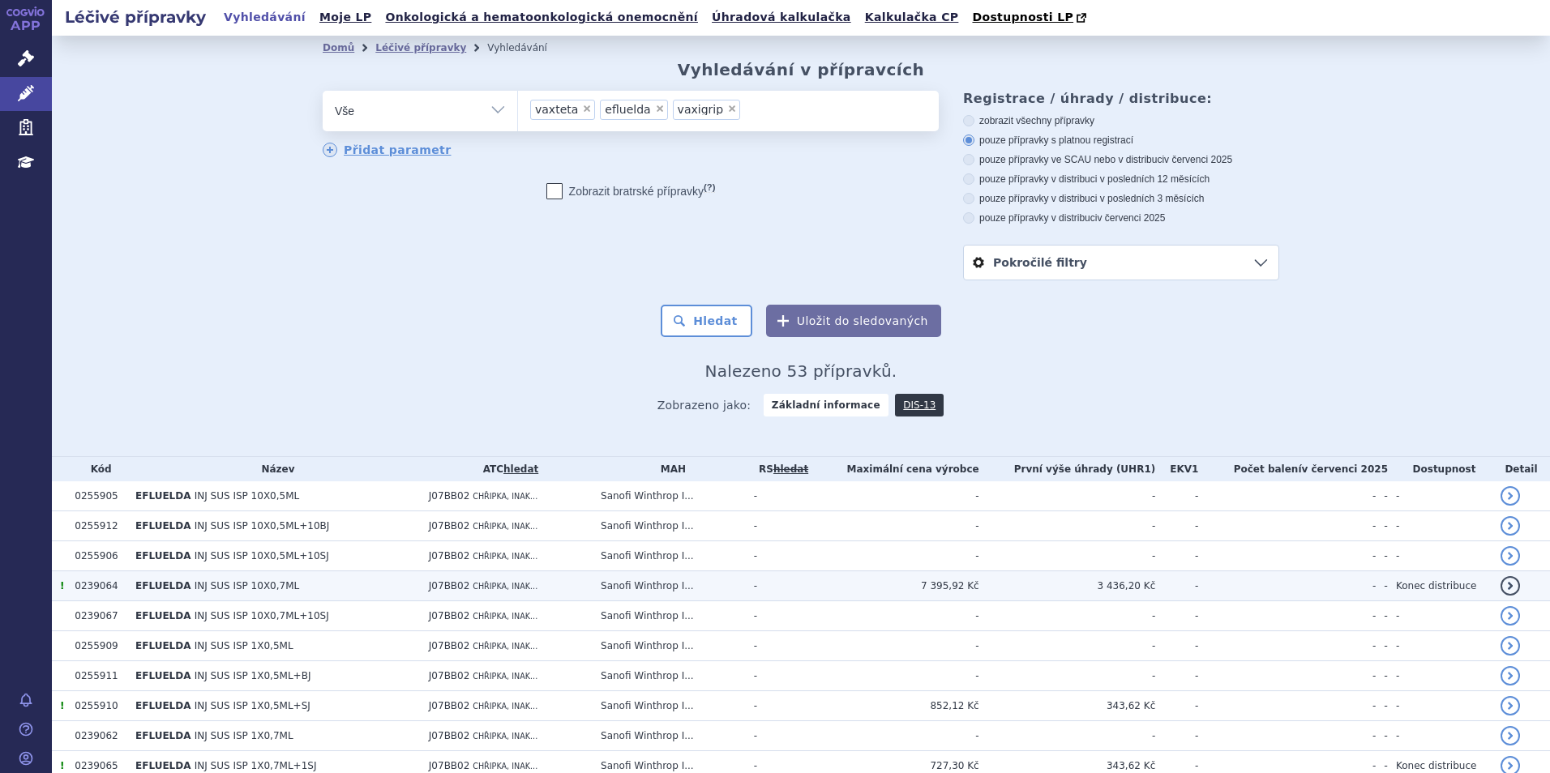
click at [421, 594] on td "J07BB02 CHŘIPKA, INAK..." at bounding box center [507, 586] width 172 height 30
click at [444, 584] on span "J07BB02" at bounding box center [449, 585] width 41 height 11
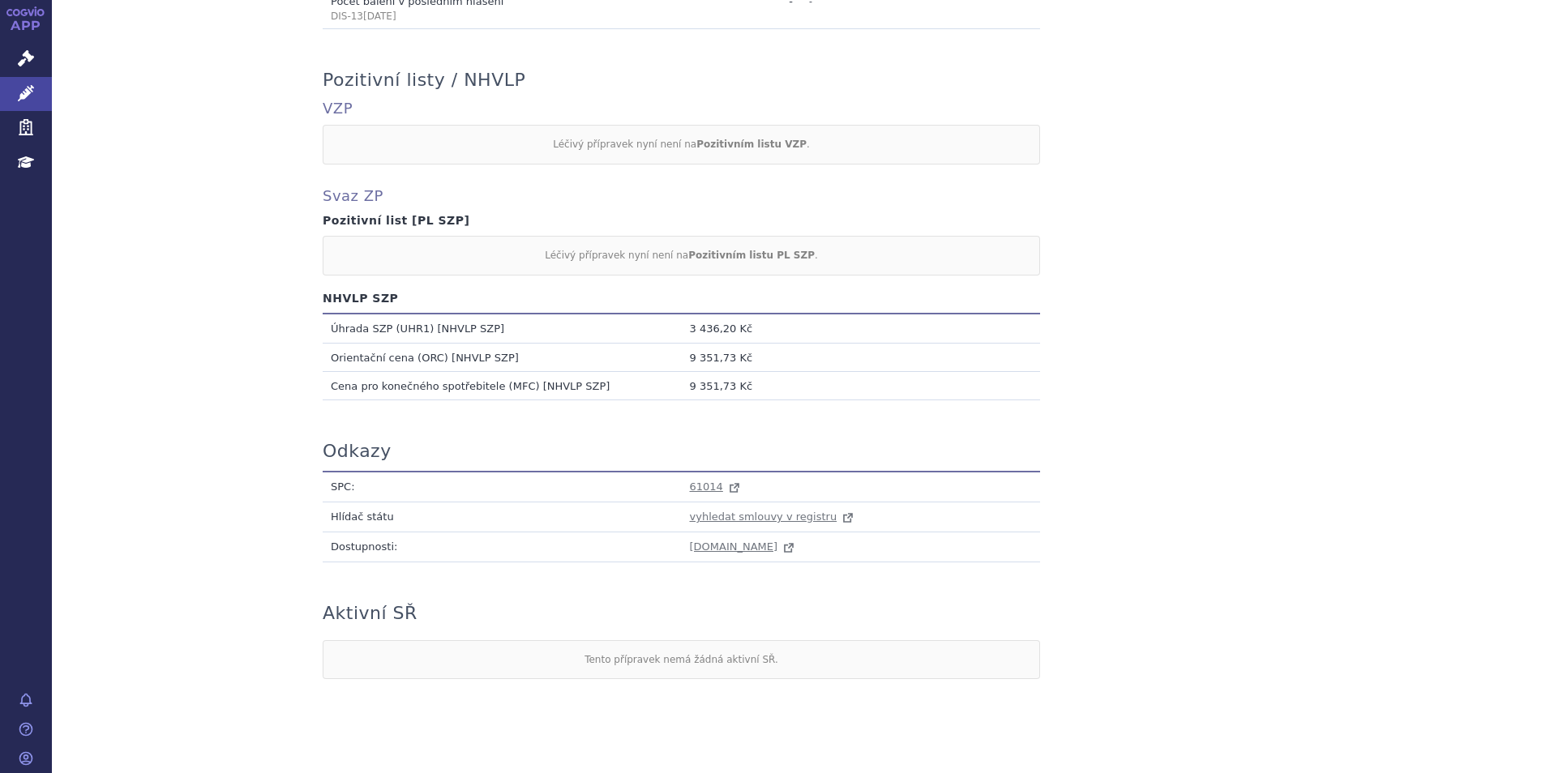
scroll to position [1312, 0]
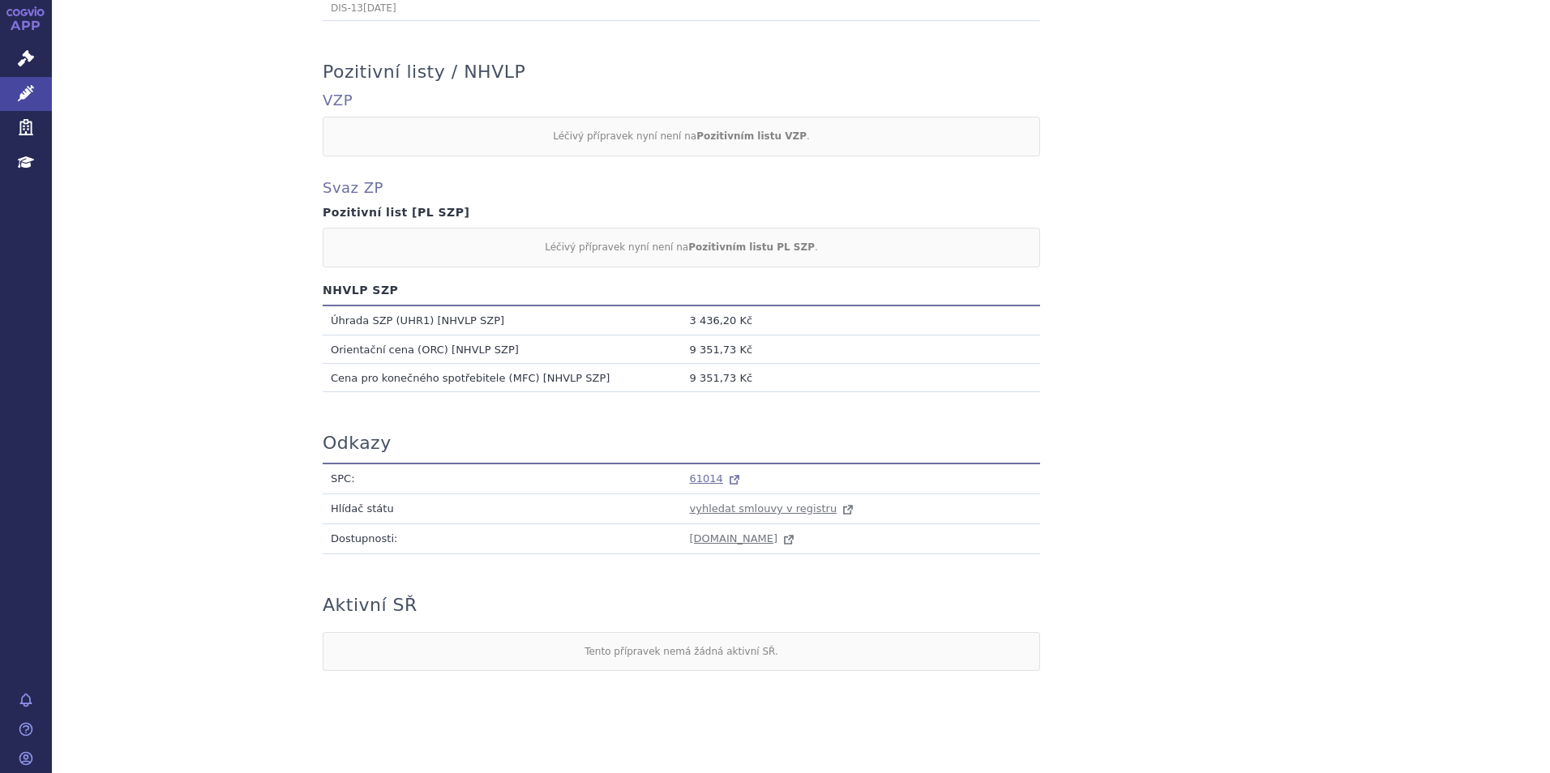
click at [704, 473] on span "61014" at bounding box center [706, 479] width 33 height 12
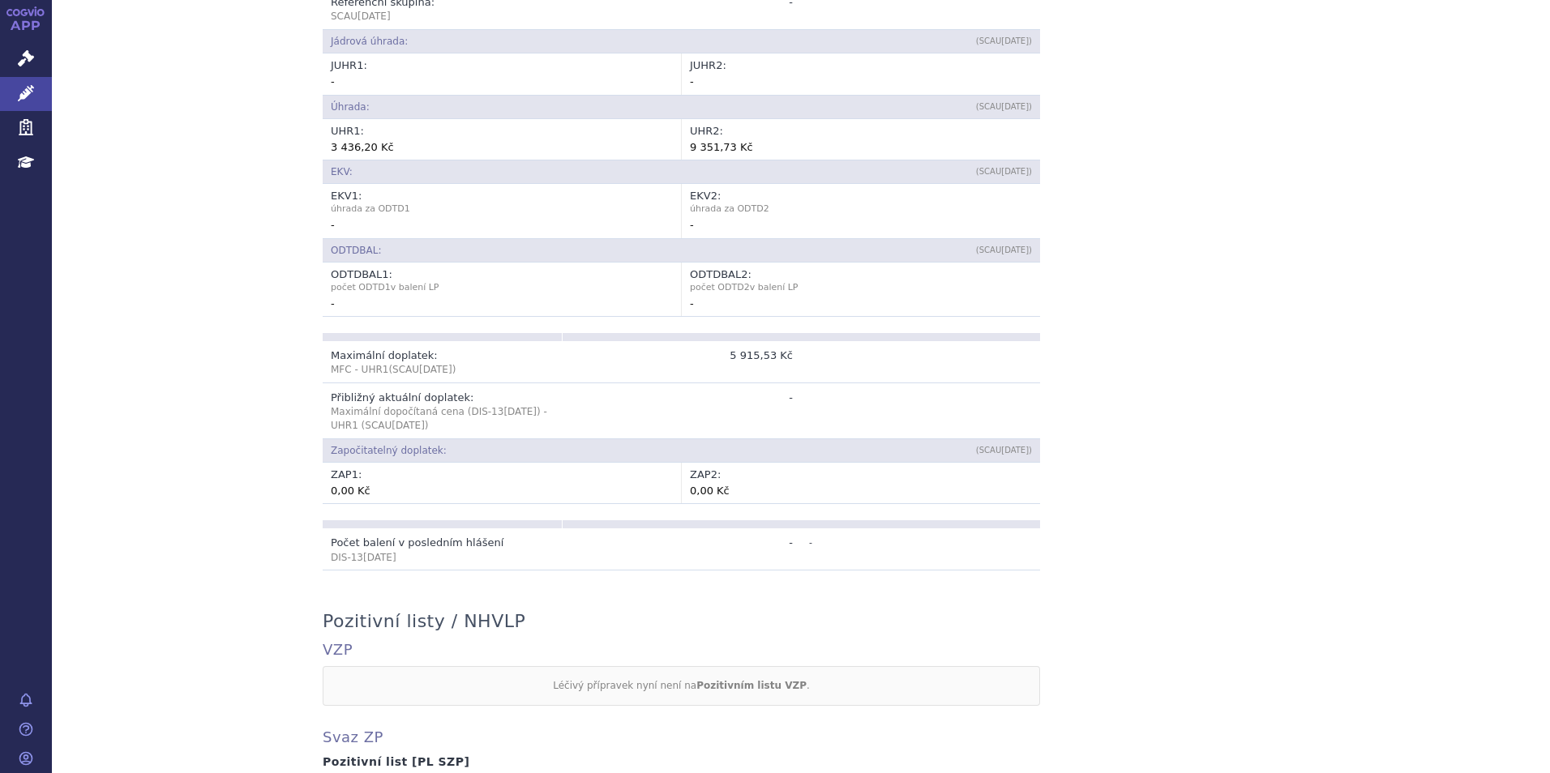
scroll to position [421, 0]
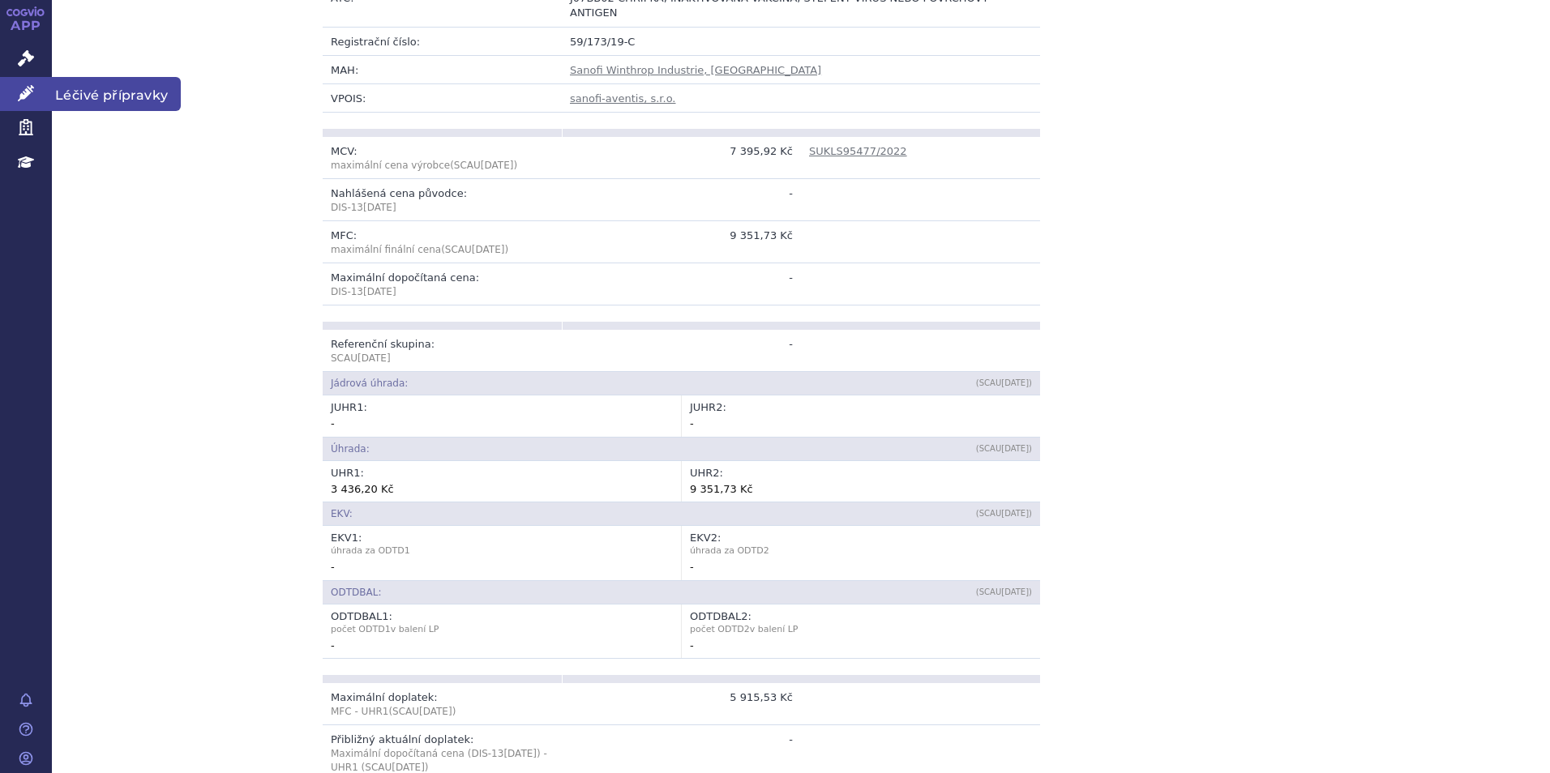
click at [17, 90] on link "Léčivé přípravky" at bounding box center [26, 94] width 52 height 34
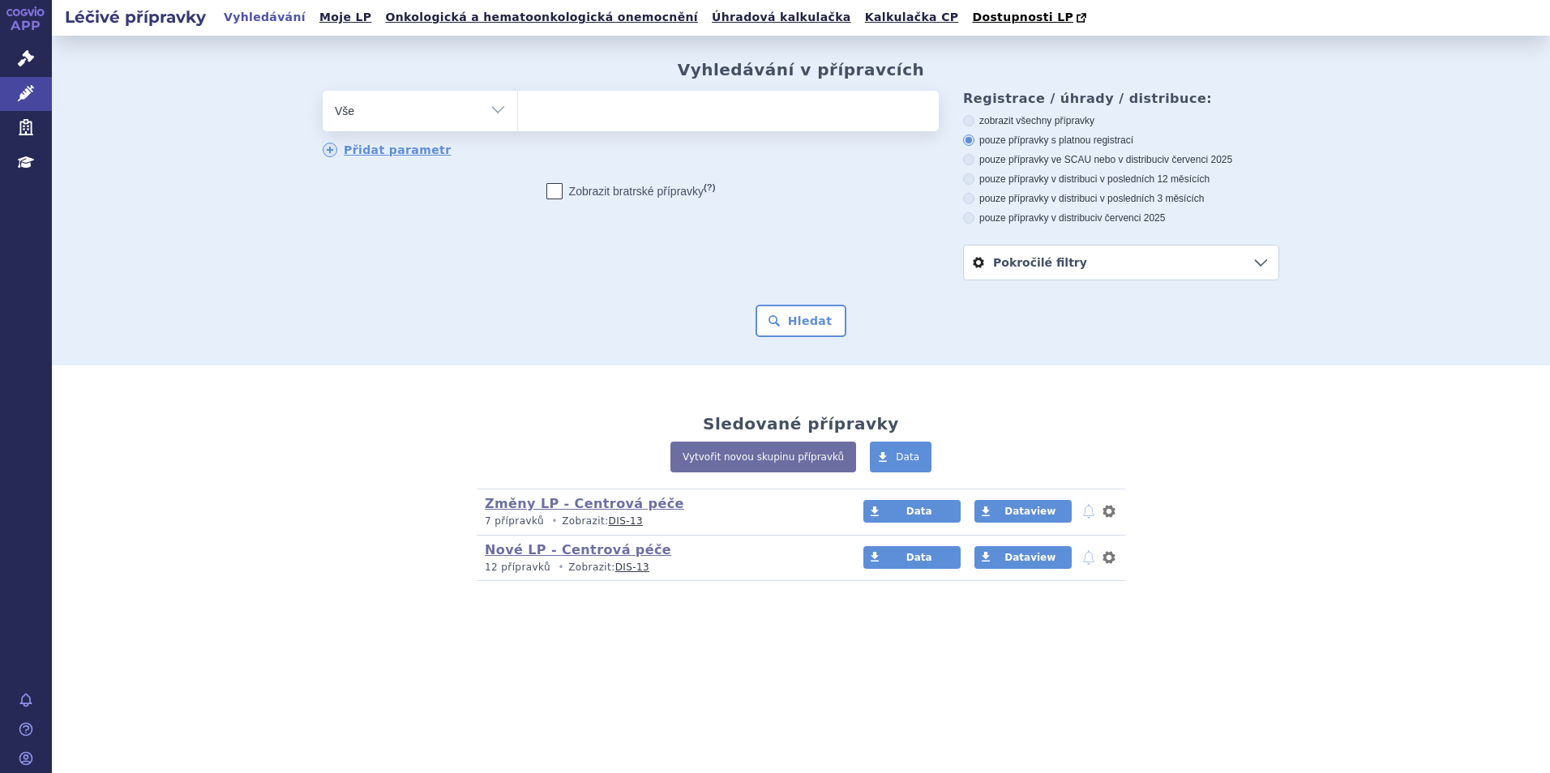
click at [550, 111] on ul at bounding box center [728, 108] width 421 height 34
click at [518, 111] on select at bounding box center [517, 110] width 1 height 41
type input "cer"
type input "cerva"
type input "cervar"
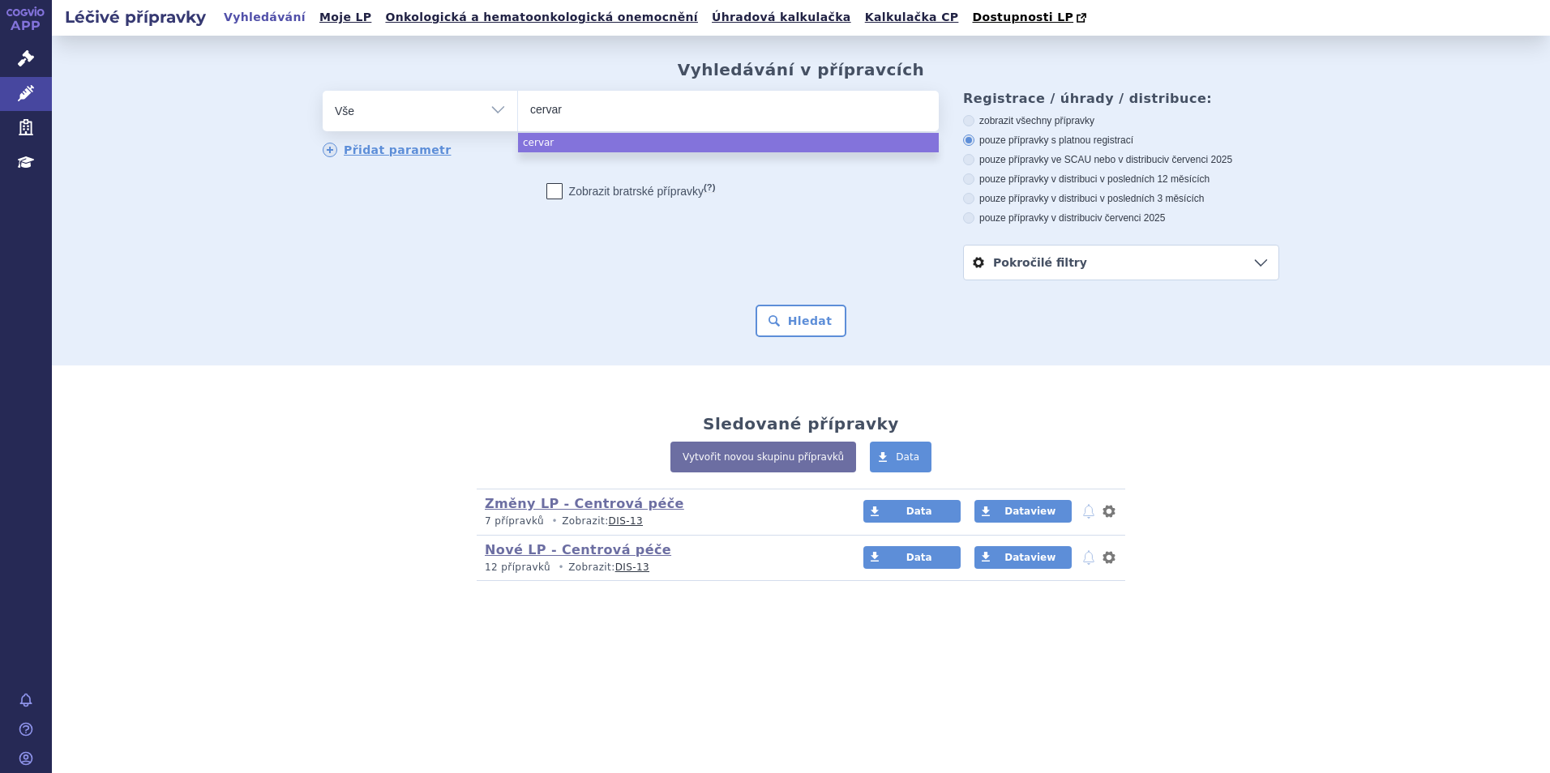
type input "cervari"
type input "cervarix"
select select "cervarix"
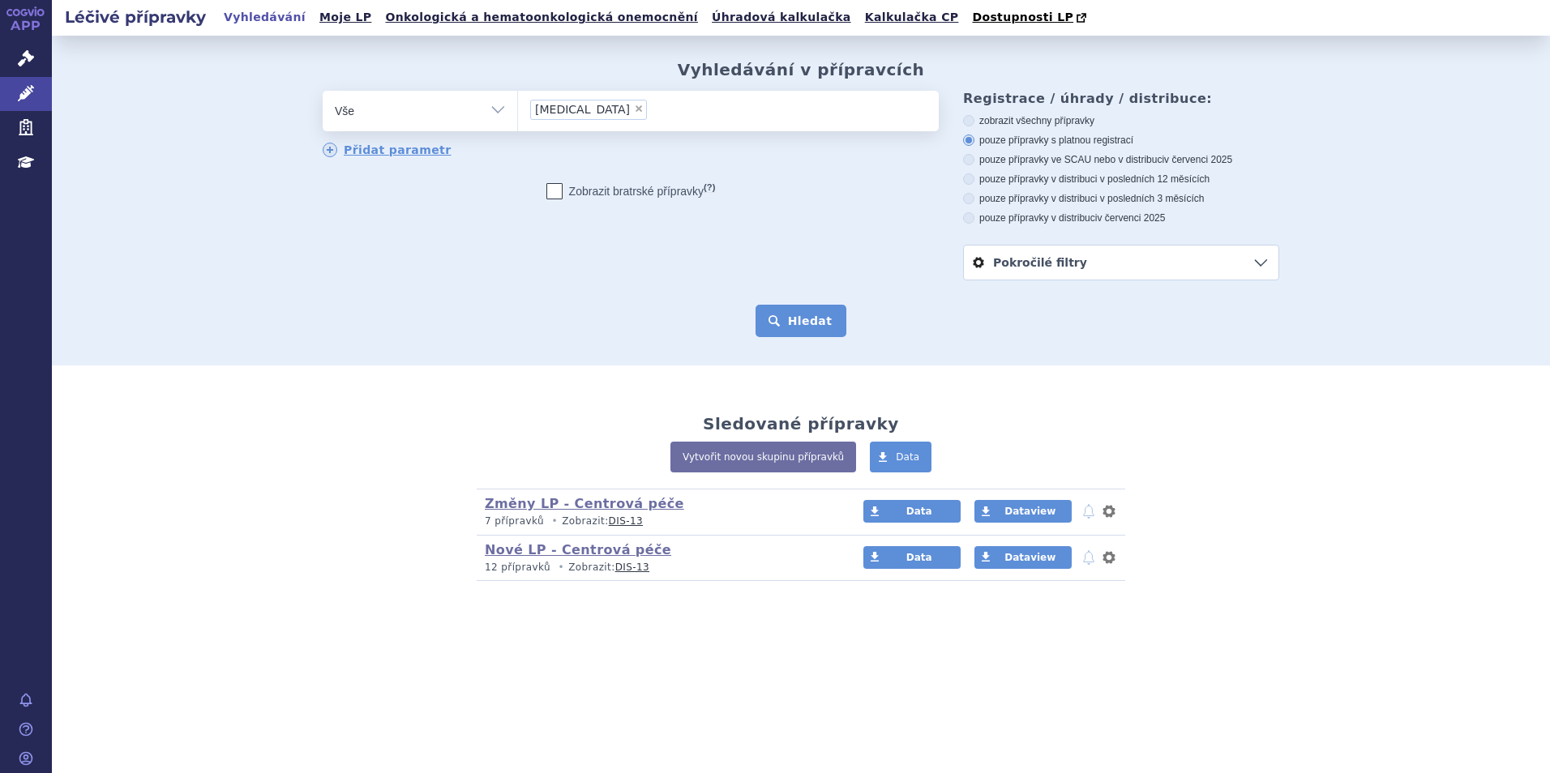
click at [811, 328] on button "Hledat" at bounding box center [801, 321] width 92 height 32
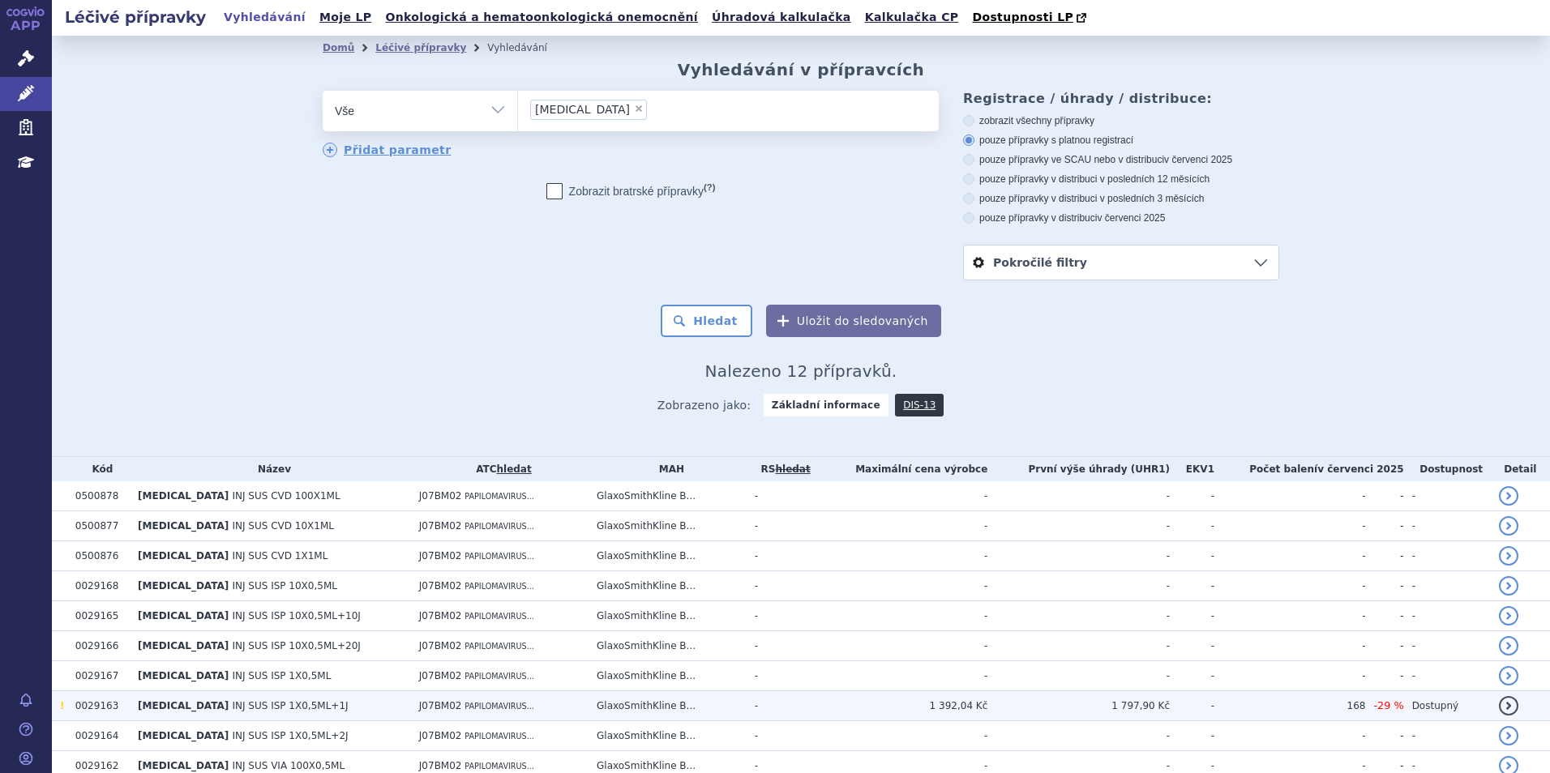
click at [464, 711] on span "PAPILOMAVIRUS..." at bounding box center [498, 706] width 69 height 9
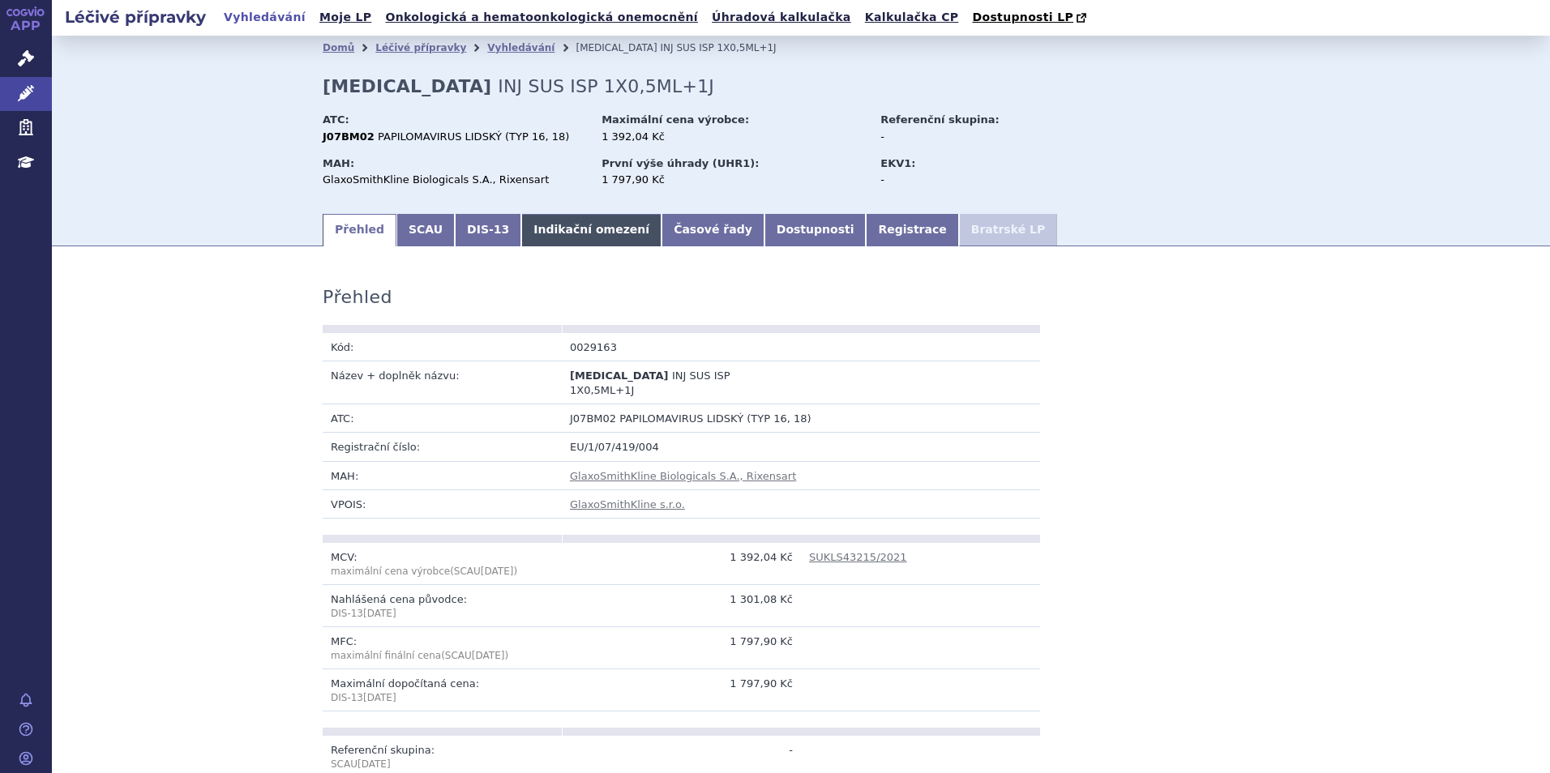
click at [532, 239] on link "Indikační omezení" at bounding box center [591, 230] width 140 height 32
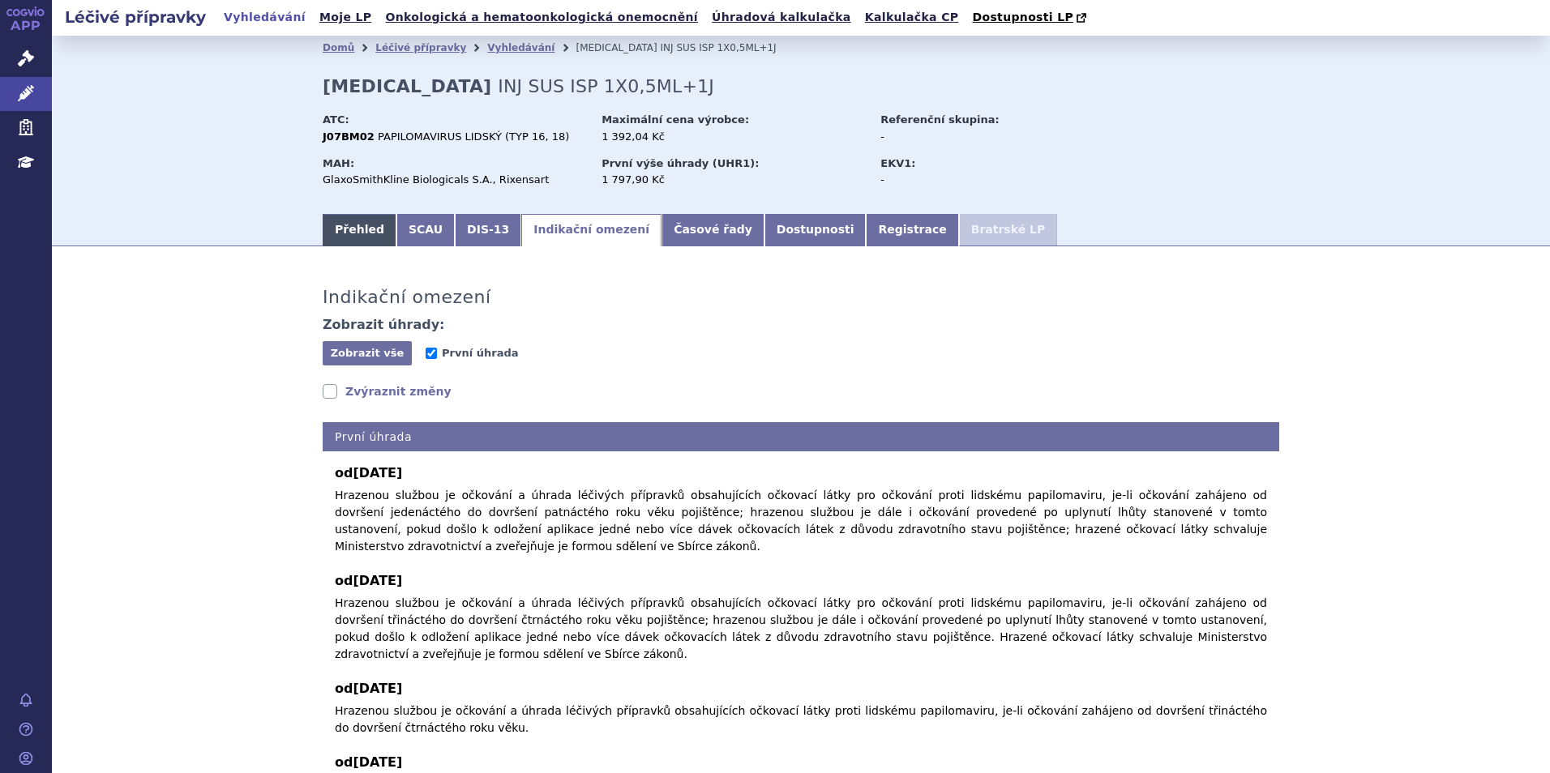
click at [349, 232] on link "Přehled" at bounding box center [360, 230] width 74 height 32
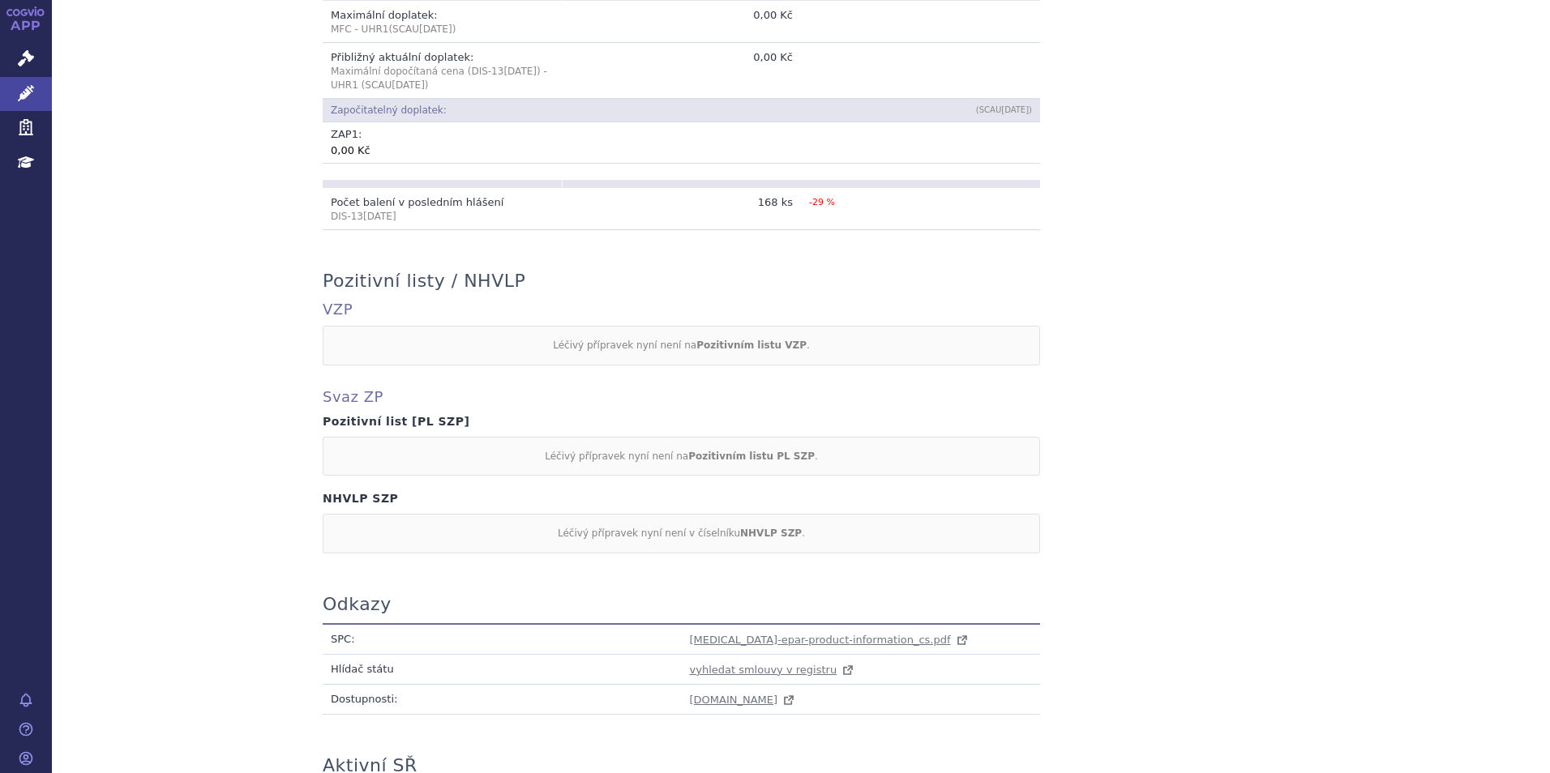
scroll to position [1249, 0]
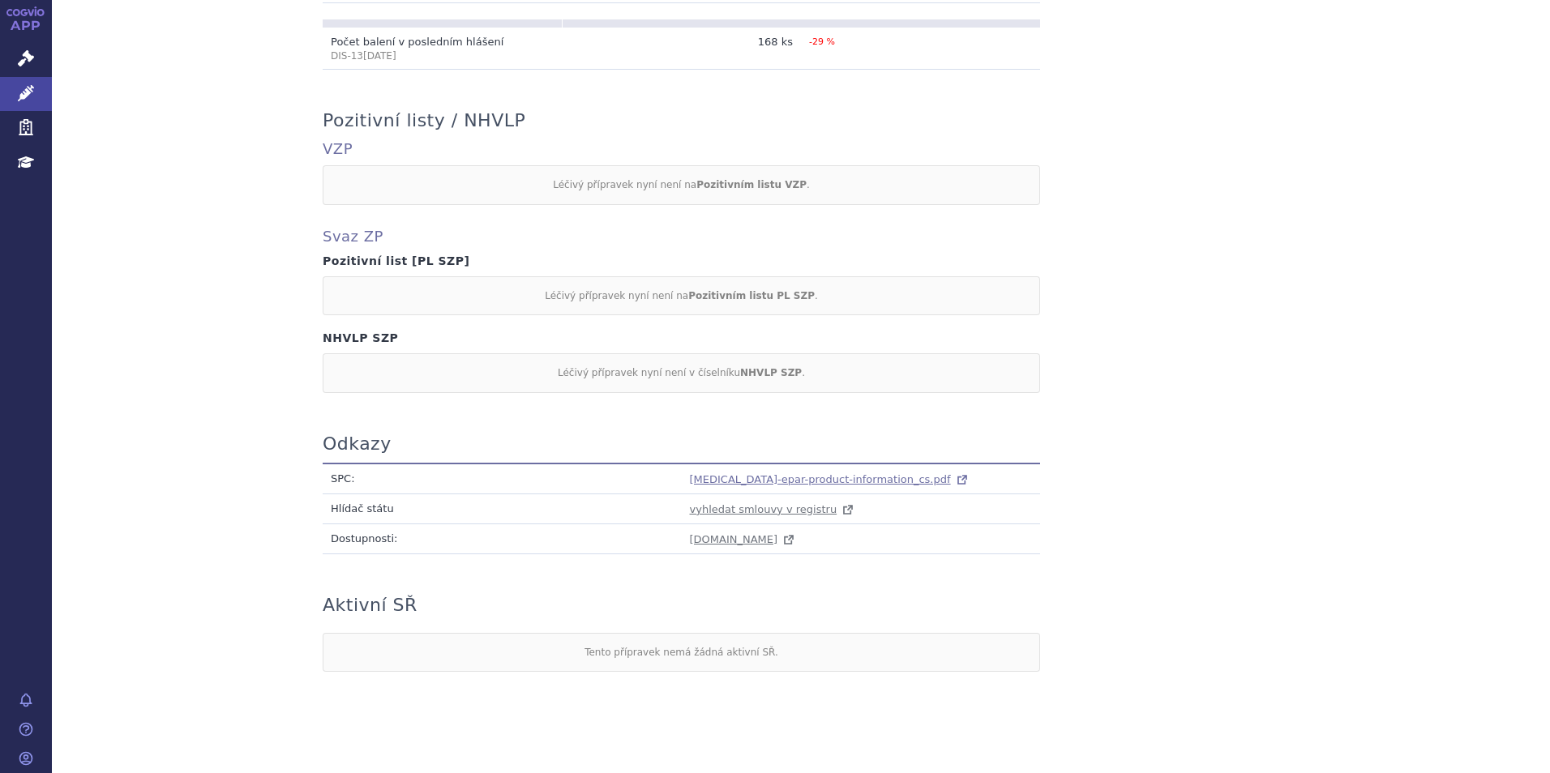
click at [792, 473] on span "[MEDICAL_DATA]-epar-product-information_cs.pdf" at bounding box center [820, 479] width 261 height 12
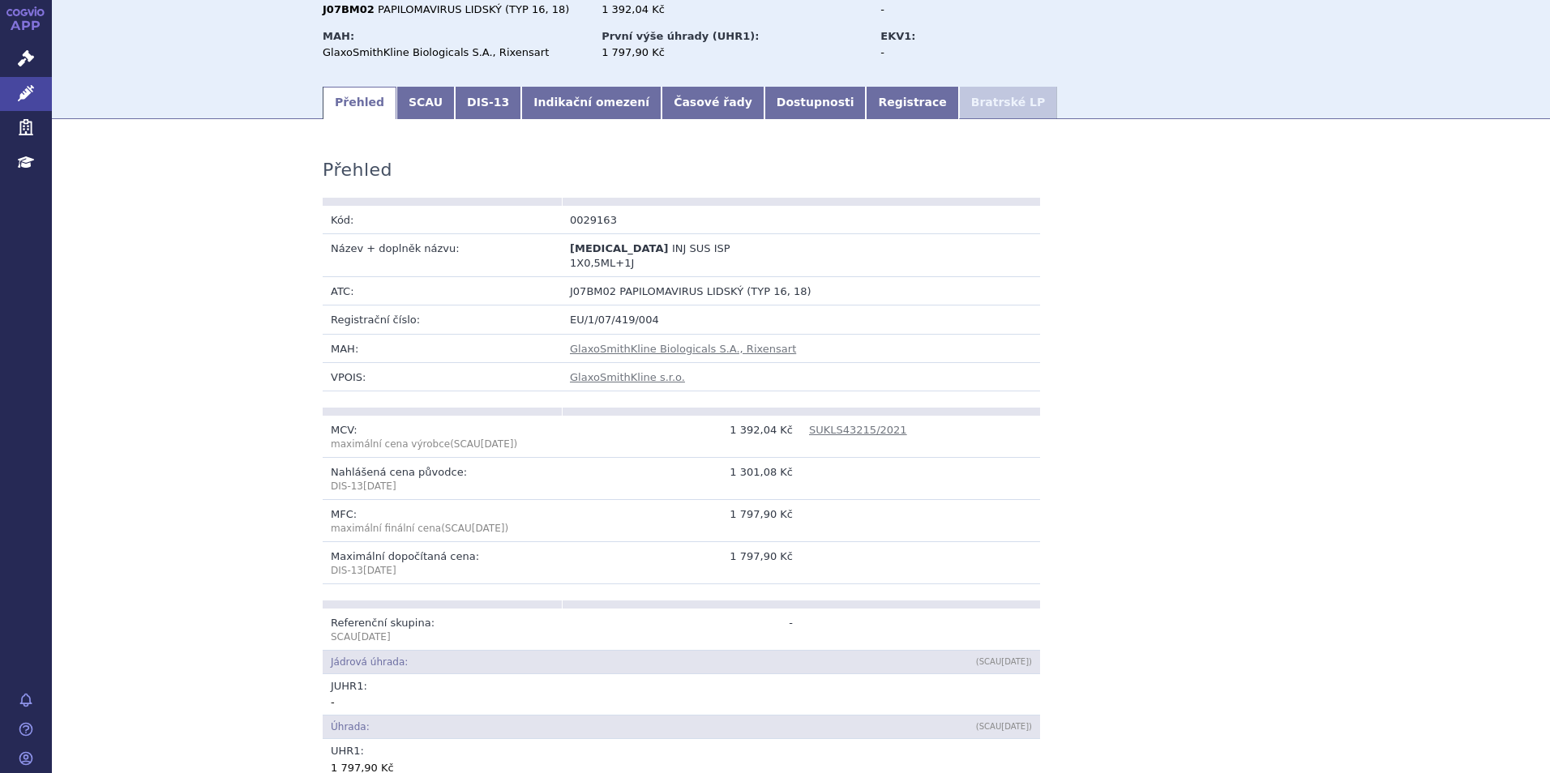
scroll to position [114, 0]
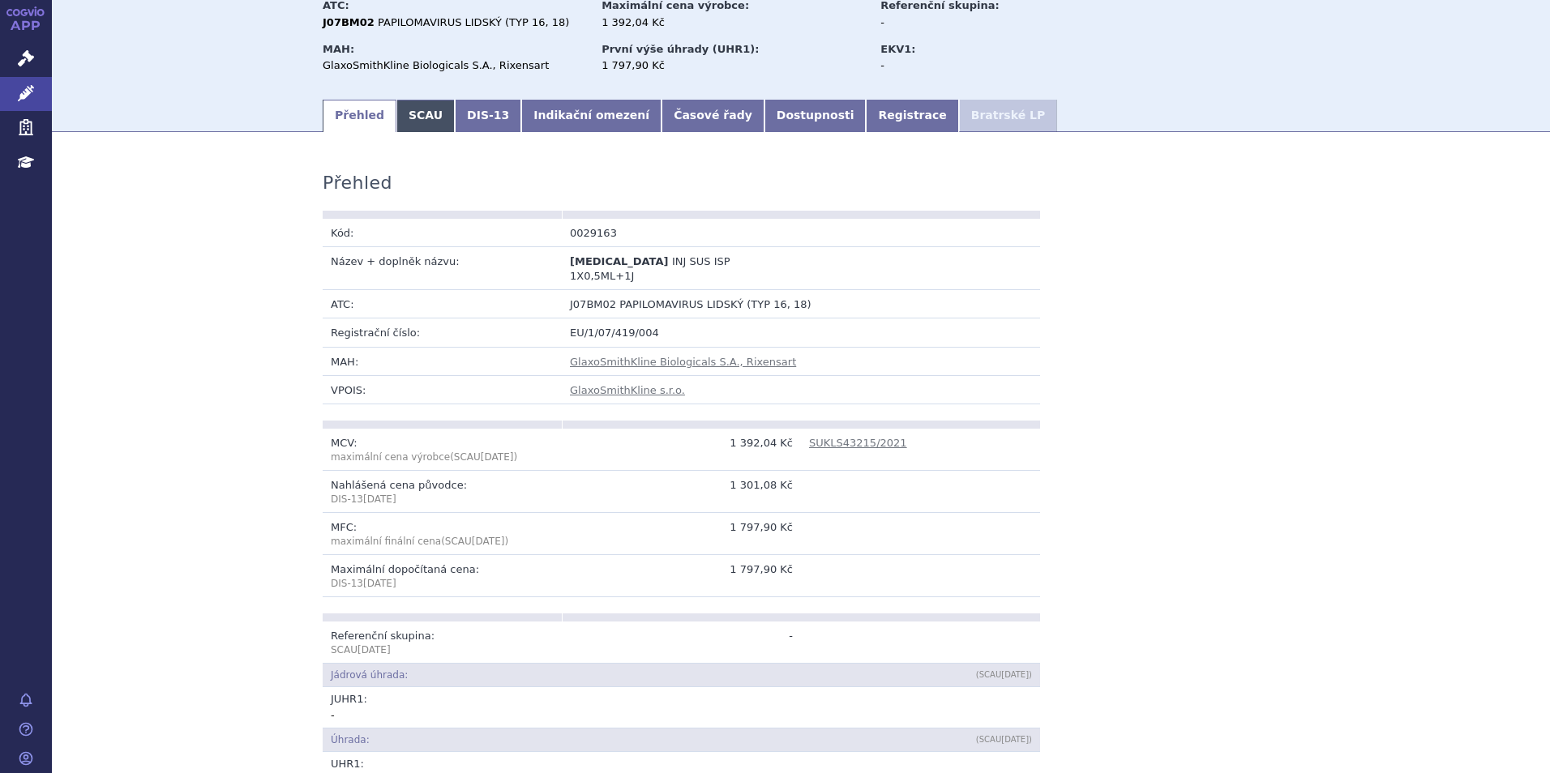
click at [413, 121] on link "SCAU" at bounding box center [425, 116] width 58 height 32
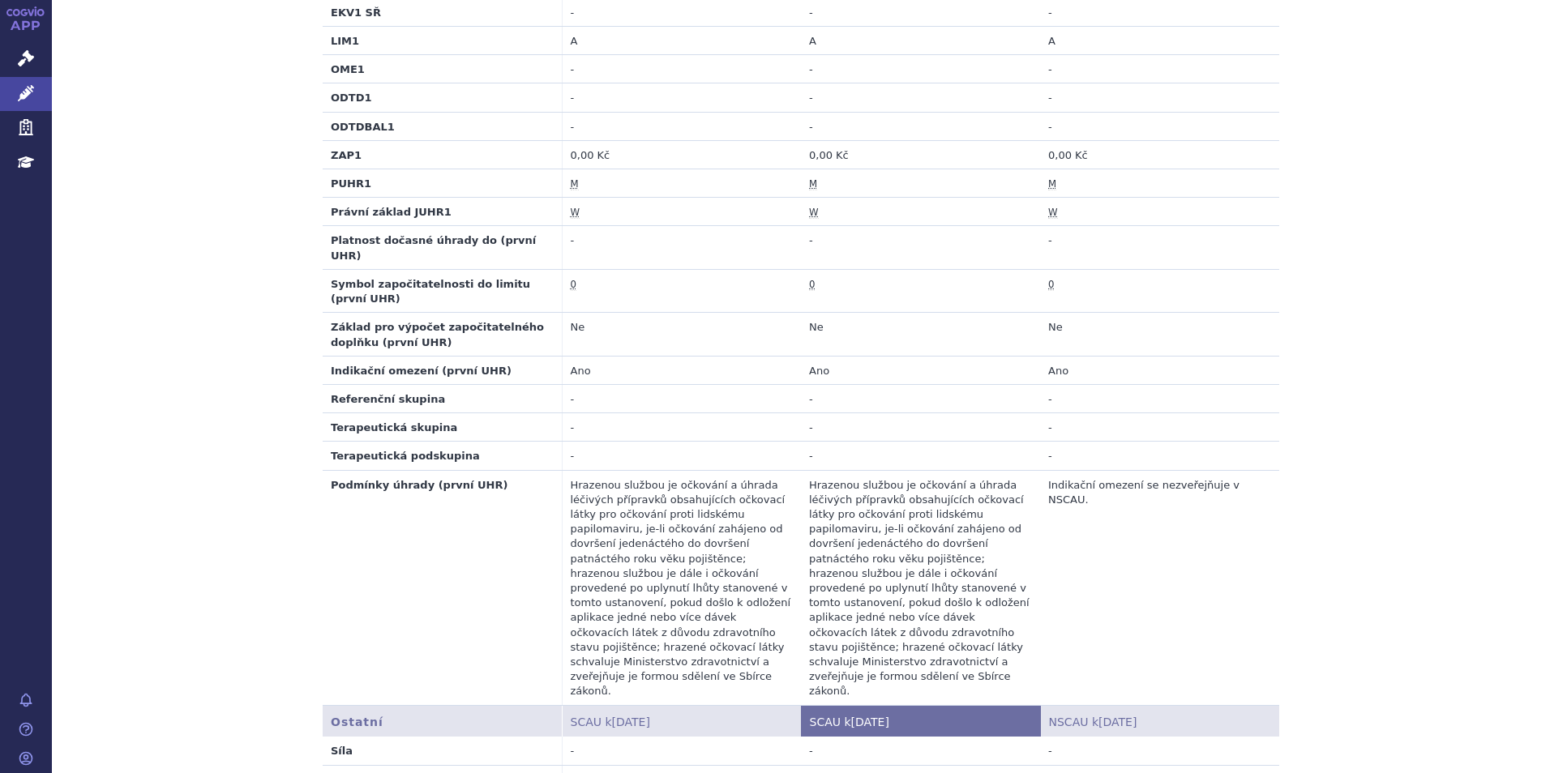
scroll to position [601, 0]
